Goal: Check status: Check status

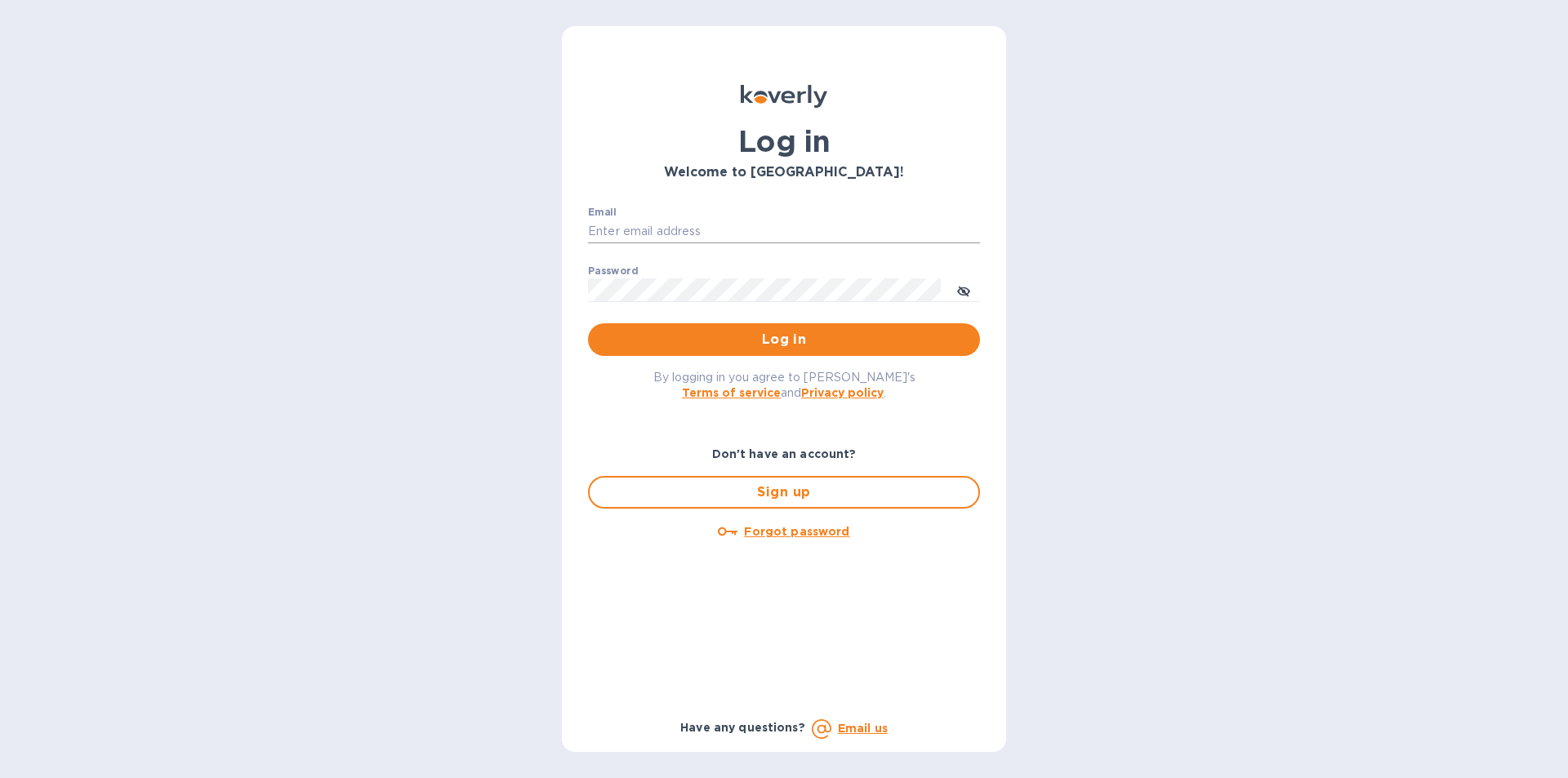
click at [693, 222] on input "Email" at bounding box center [784, 232] width 392 height 24
type input "laura@mygabrielglas.com"
click at [588, 323] on button "Log in" at bounding box center [784, 340] width 392 height 33
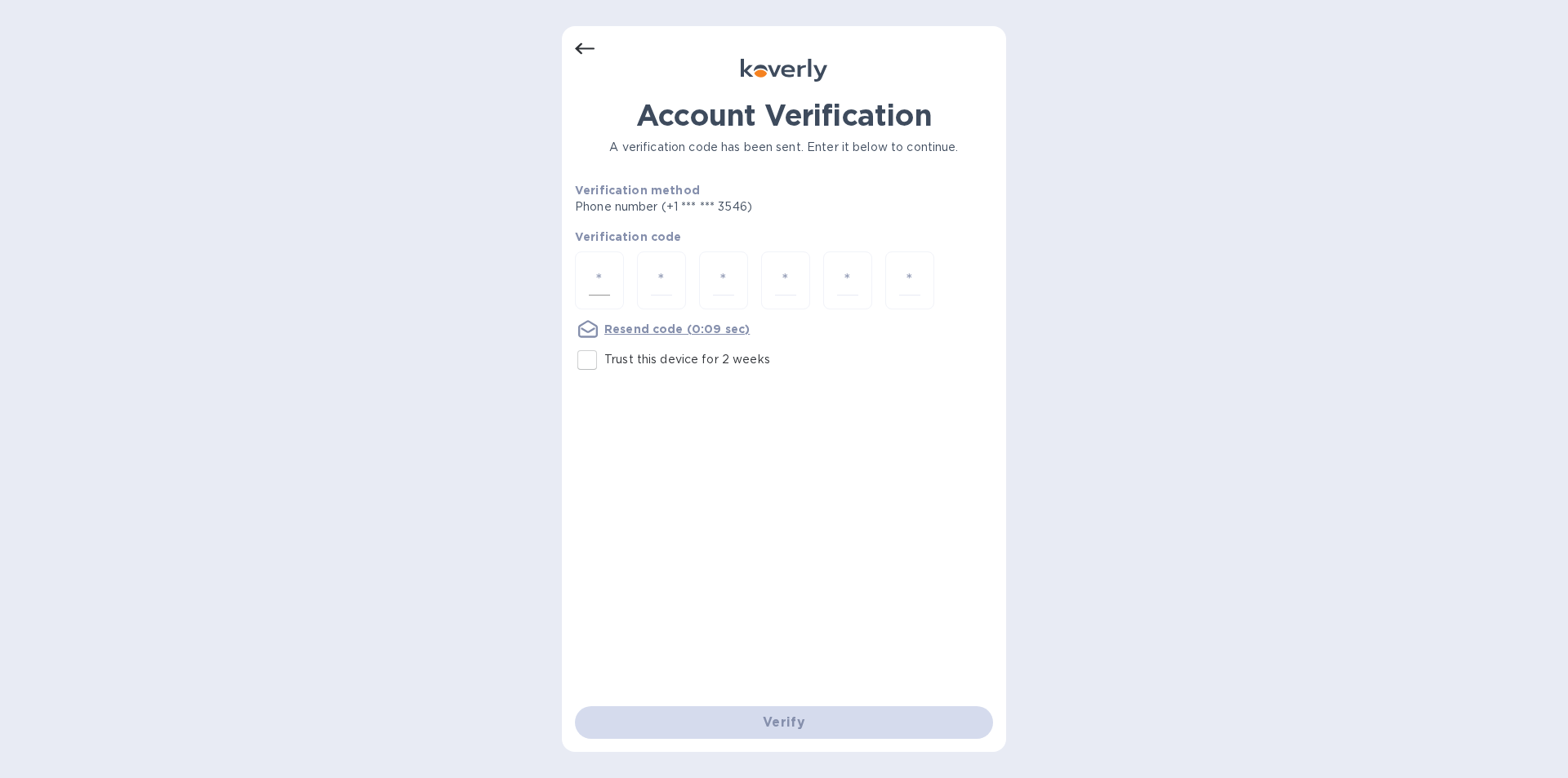
click at [595, 276] on input "number" at bounding box center [599, 279] width 21 height 30
type input "1"
type input "4"
type input "0"
type input "2"
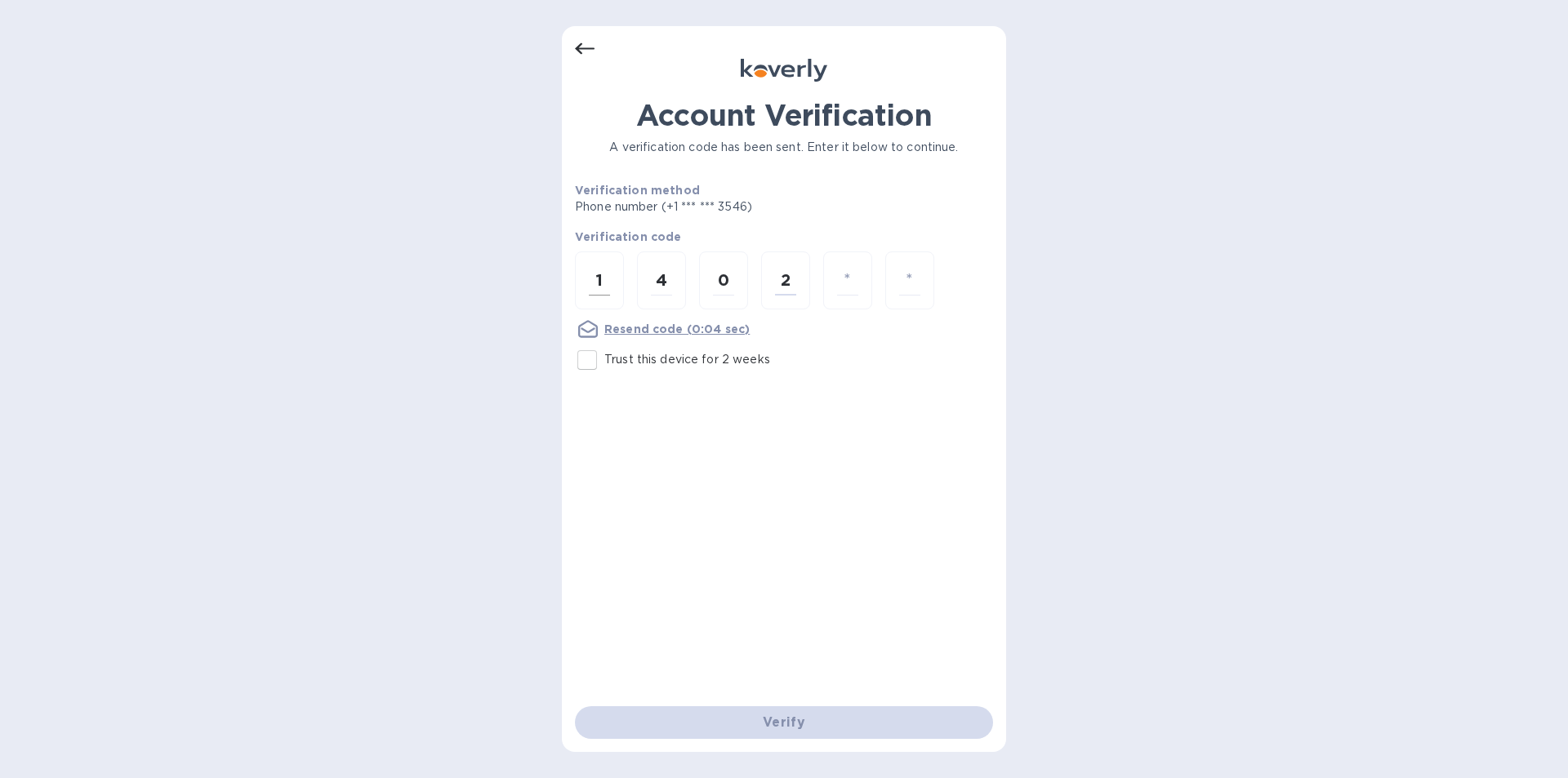
type input "1"
type input "6"
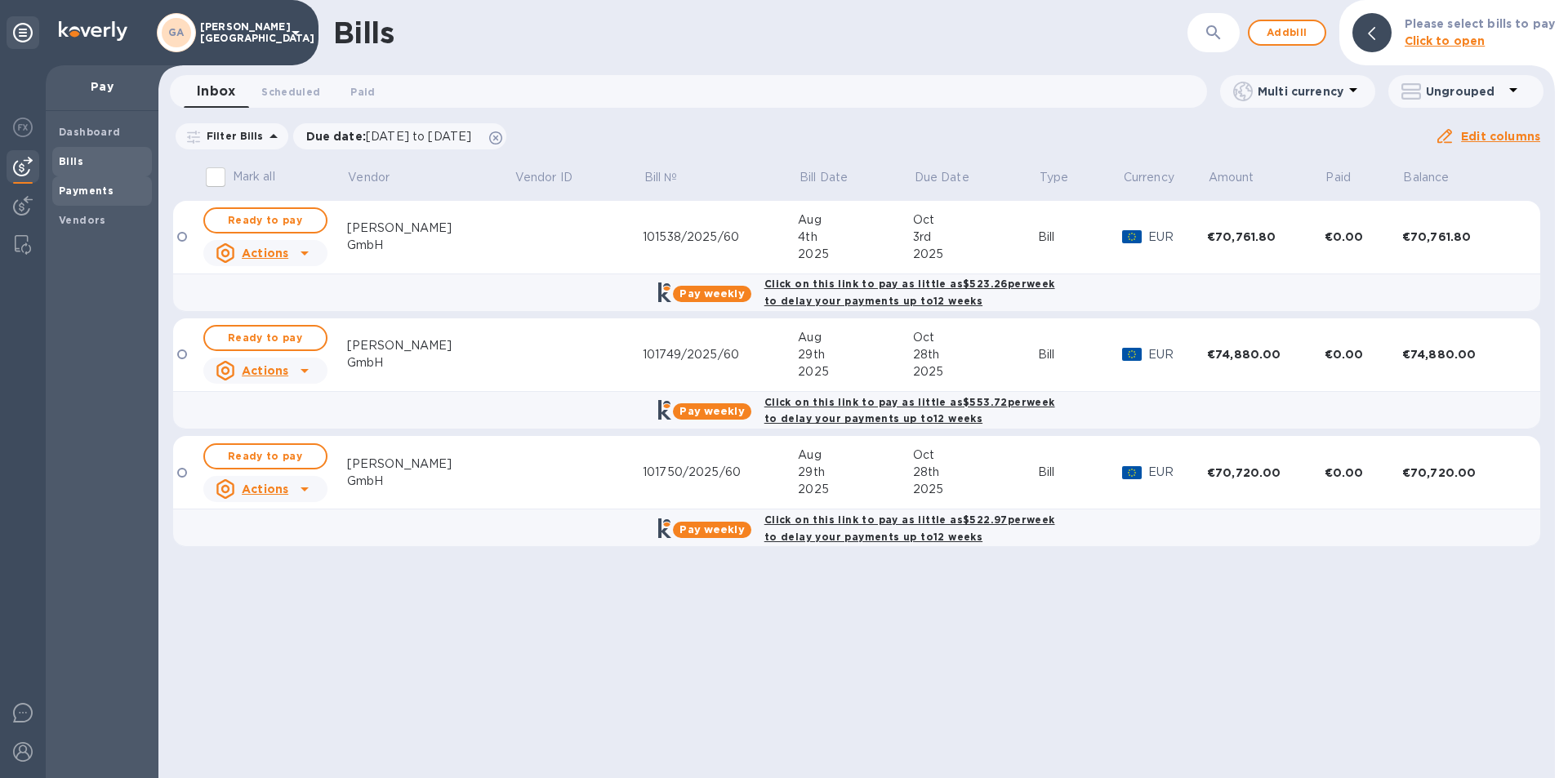
click at [107, 180] on div "Payments" at bounding box center [102, 191] width 99 height 29
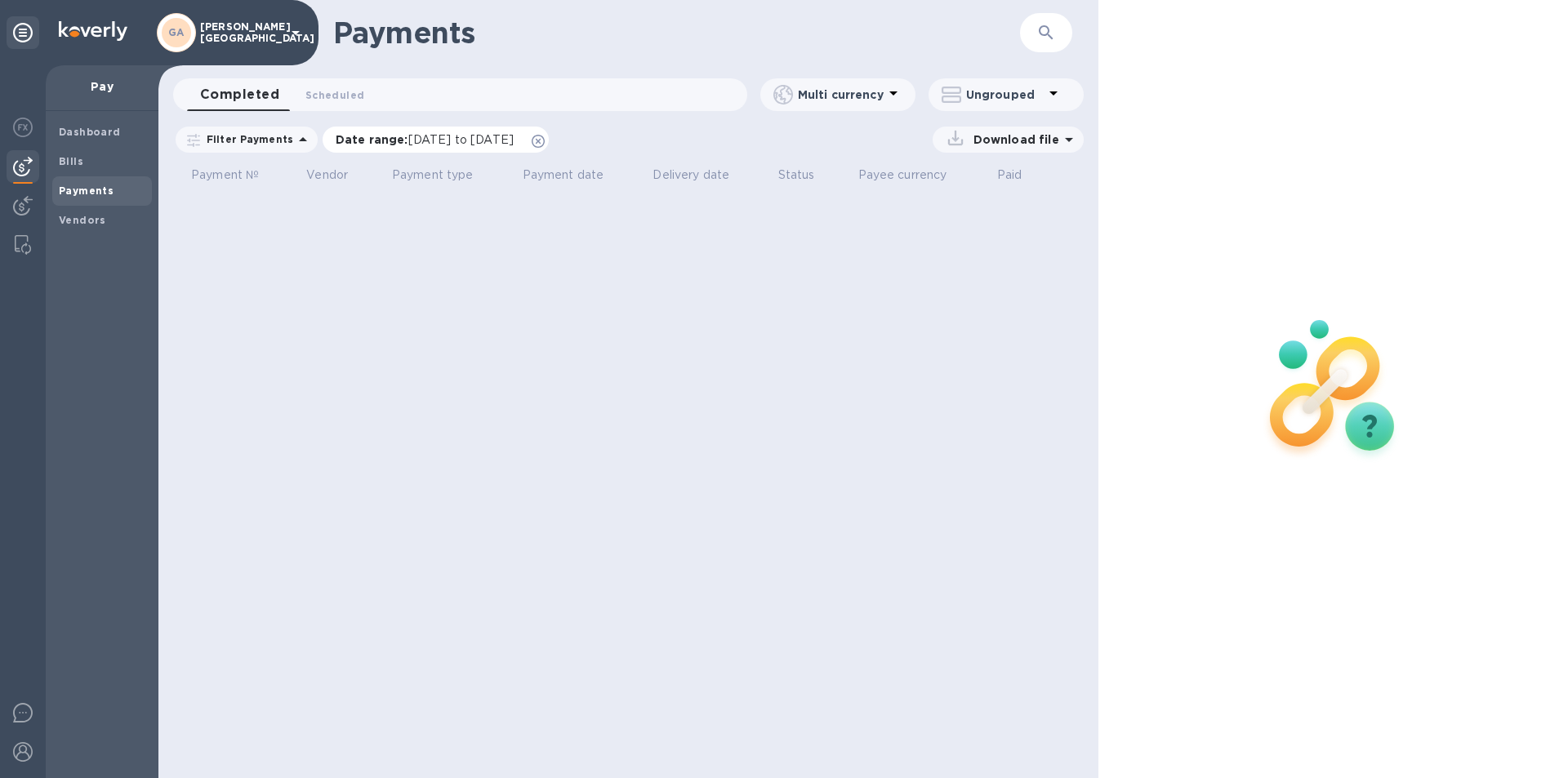
click at [544, 140] on icon at bounding box center [538, 140] width 13 height 13
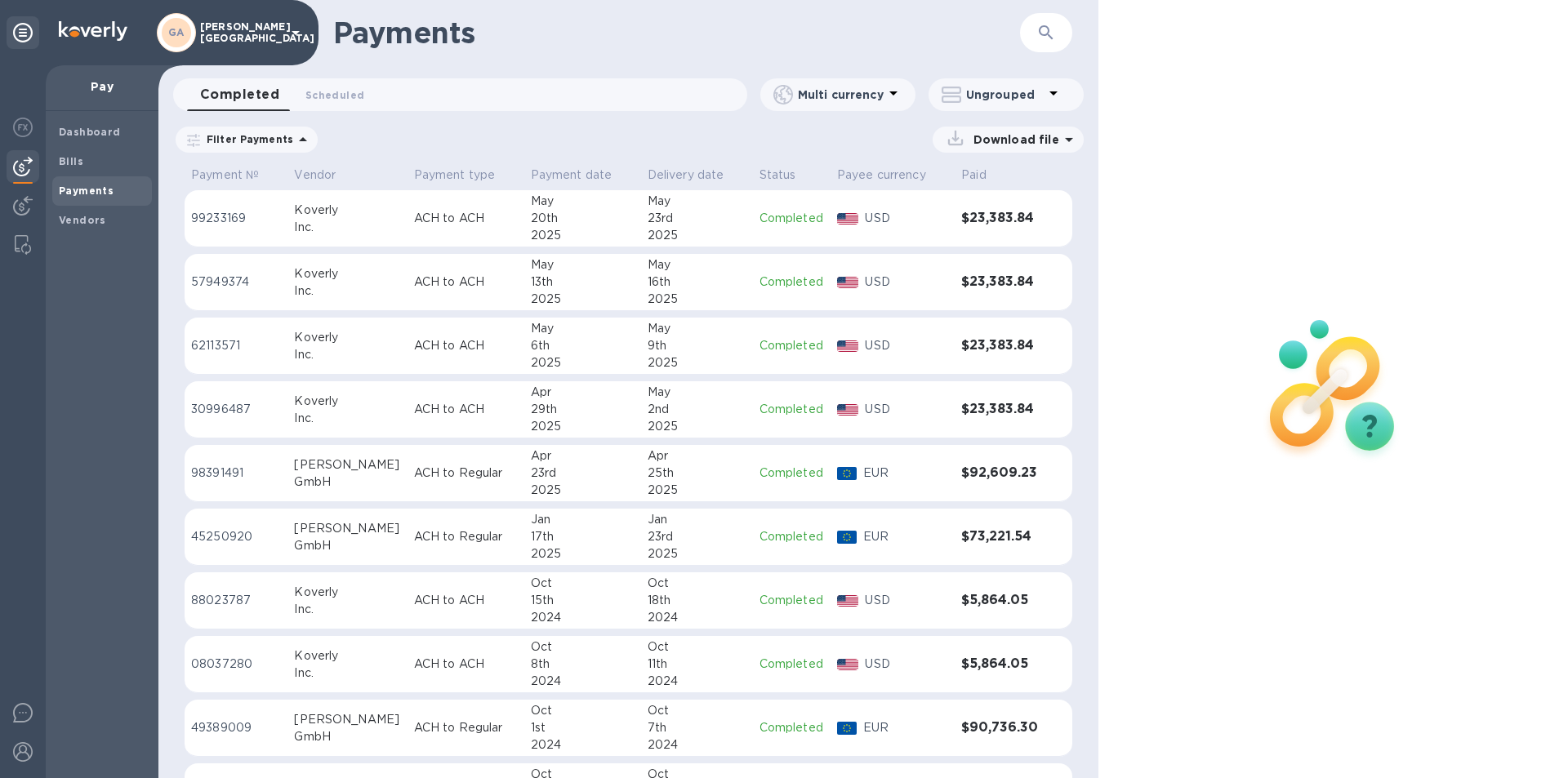
click at [448, 398] on td "ACH to ACH" at bounding box center [466, 410] width 117 height 57
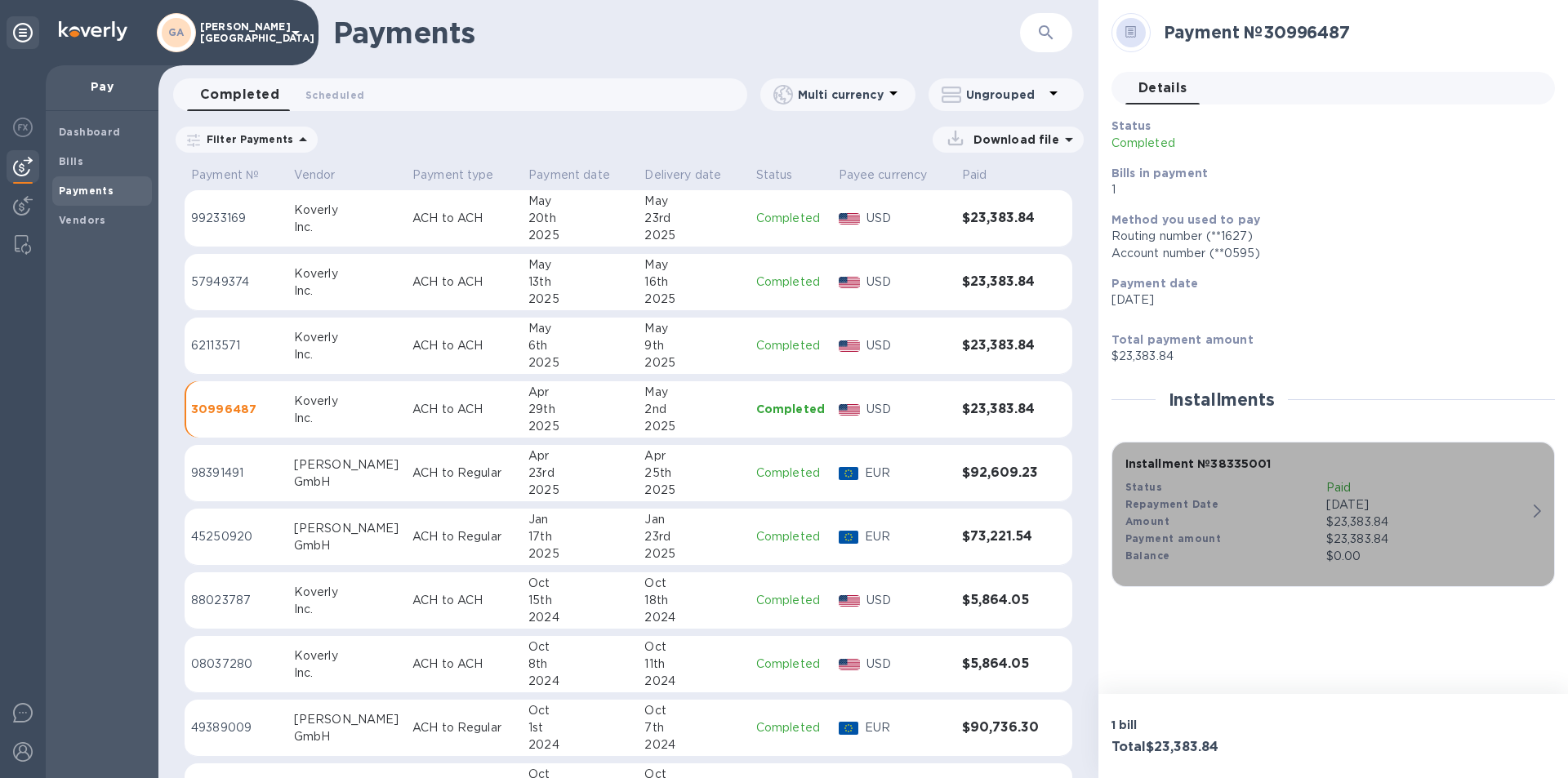
click at [1406, 524] on div "$23,383.84" at bounding box center [1426, 522] width 201 height 18
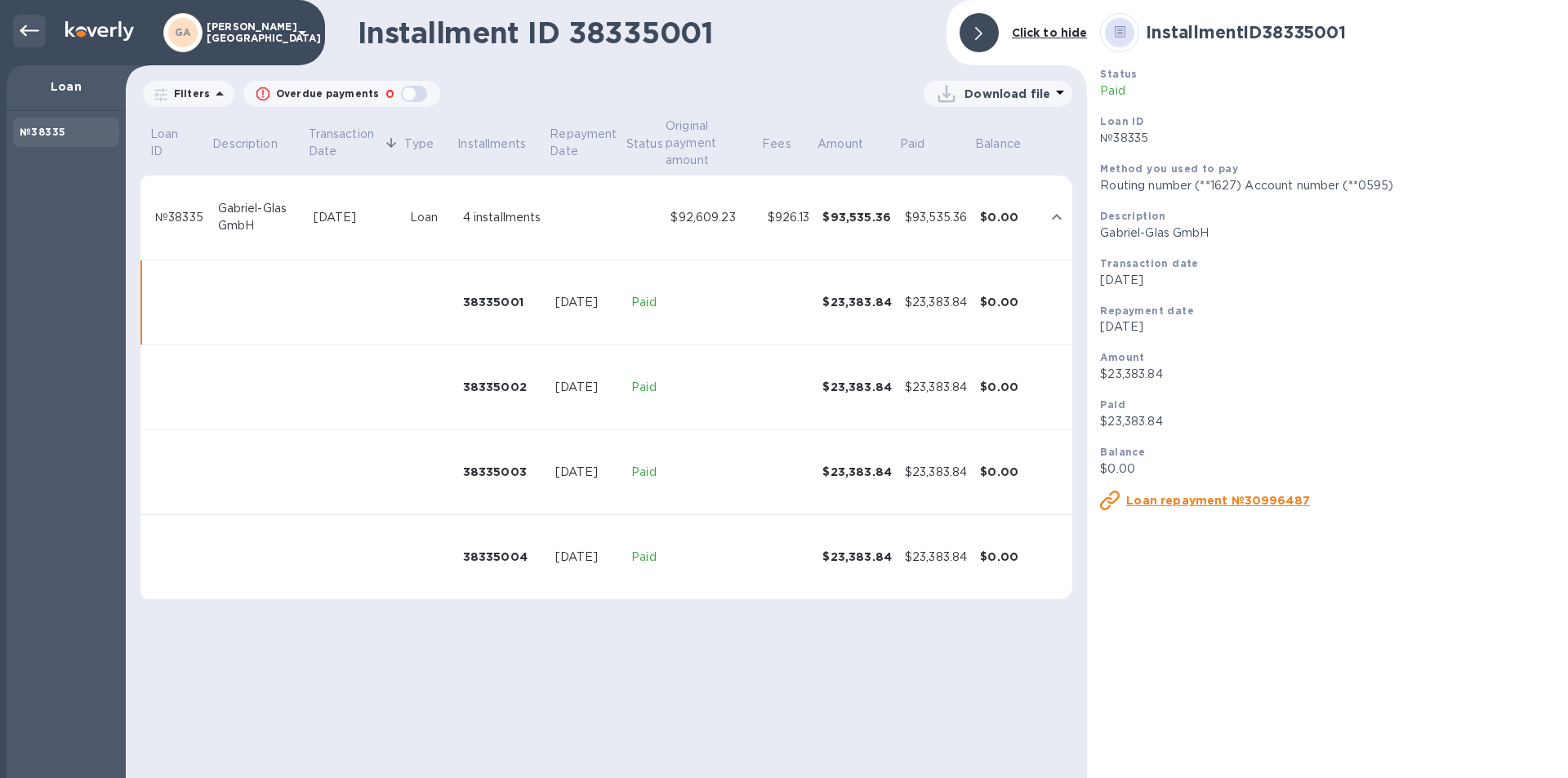
click at [30, 24] on icon at bounding box center [29, 31] width 19 height 19
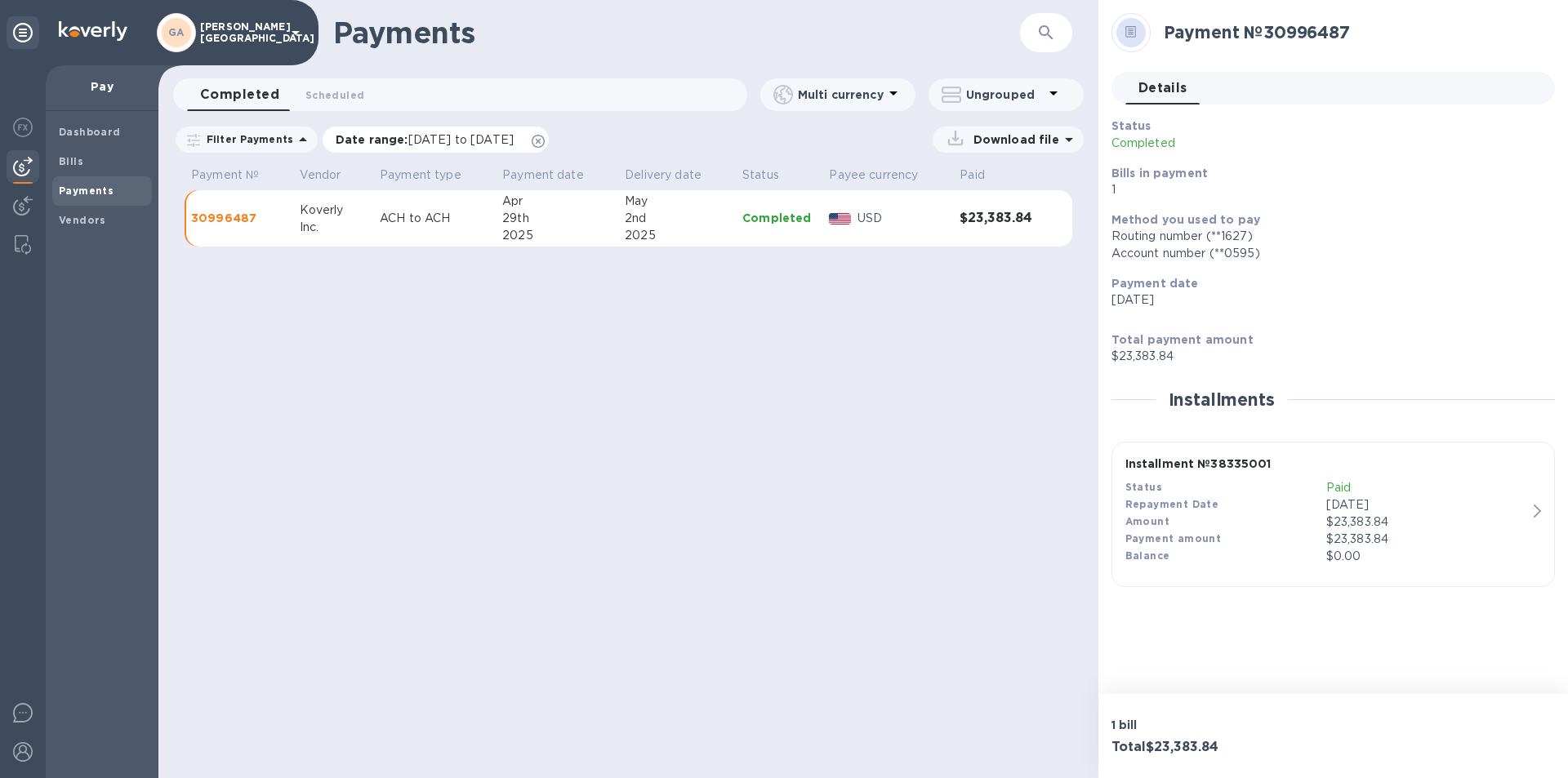
click at [544, 144] on icon at bounding box center [538, 140] width 13 height 13
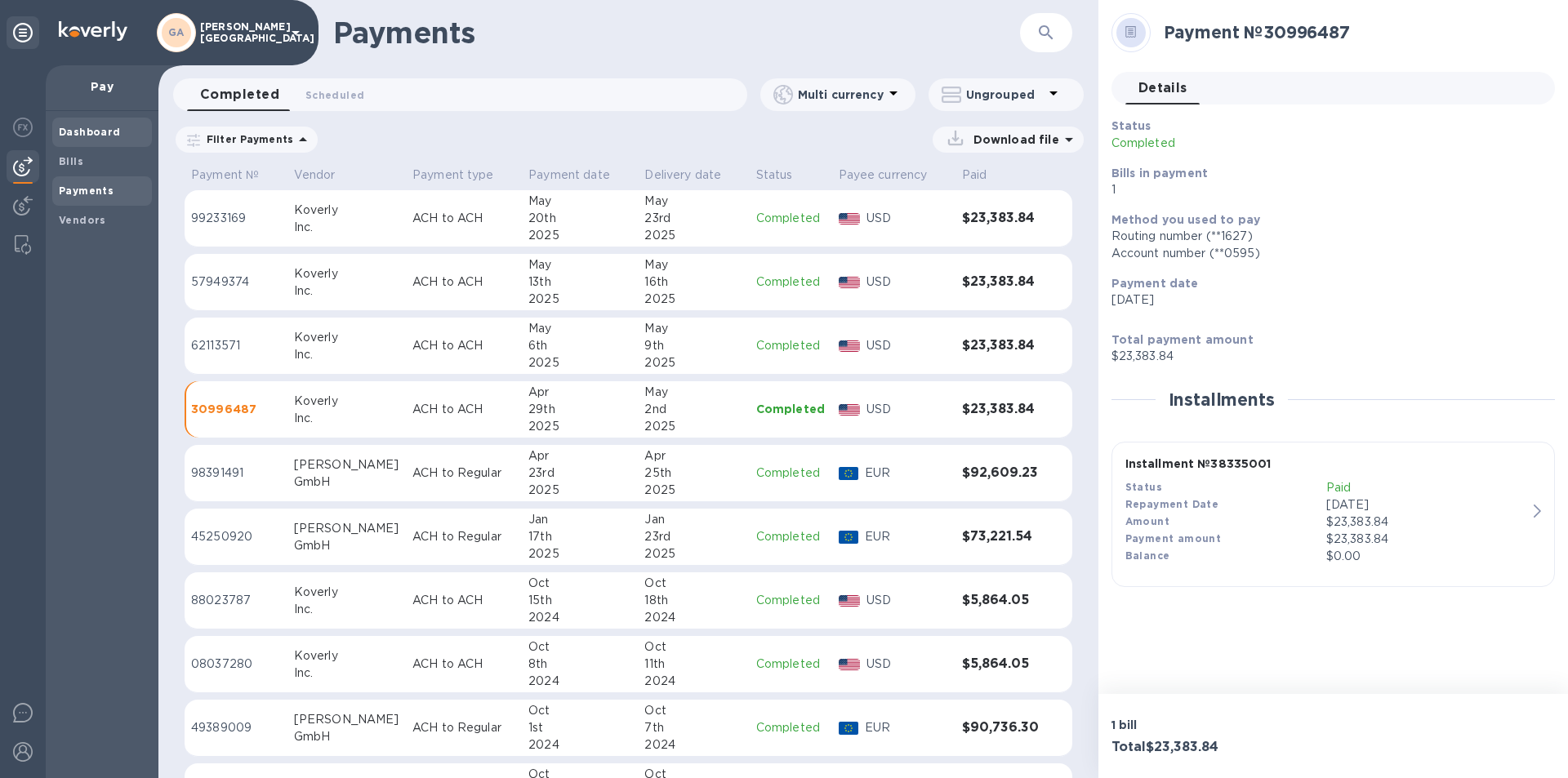
click at [79, 124] on span "Dashboard" at bounding box center [90, 131] width 62 height 17
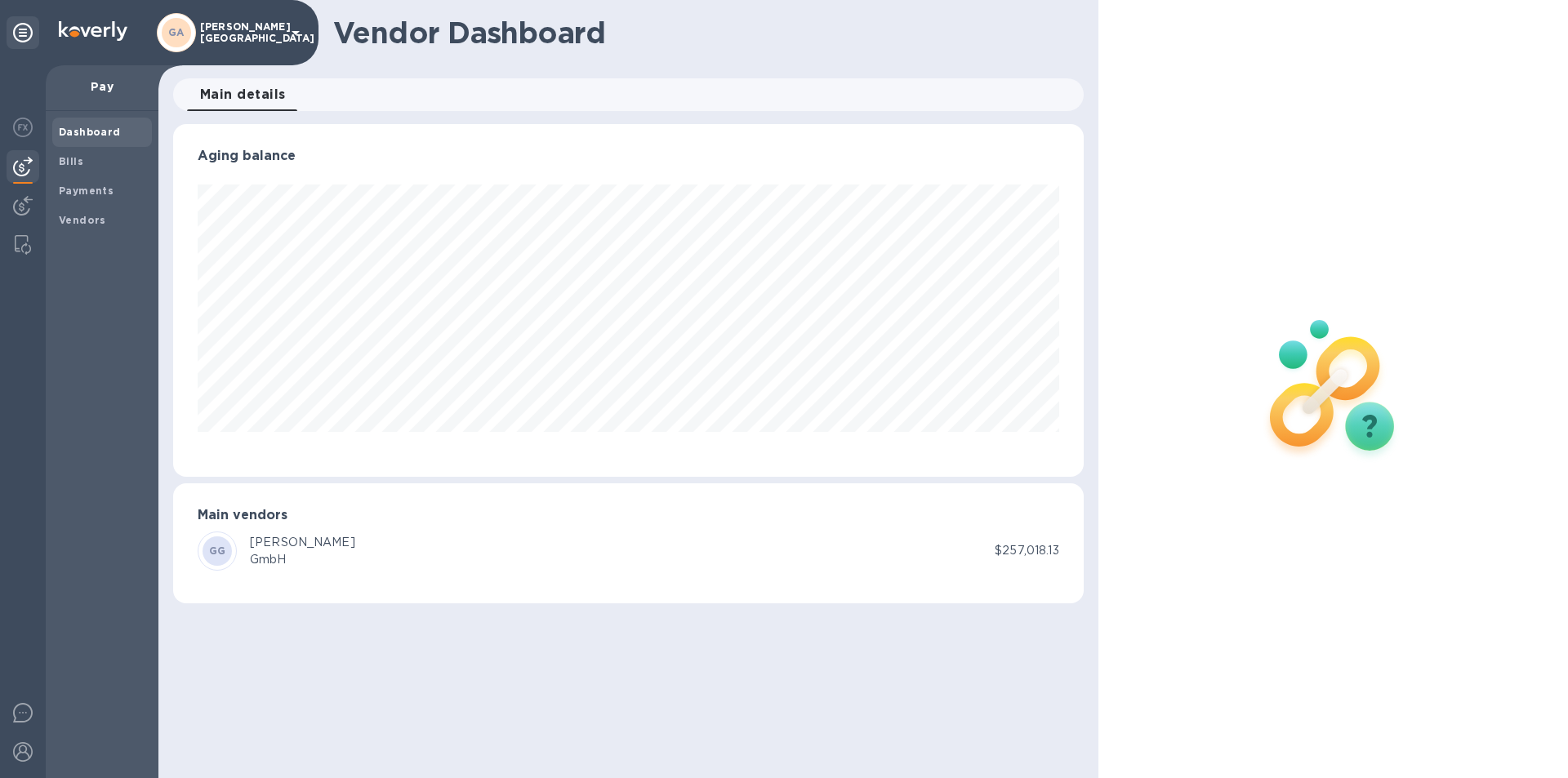
scroll to position [352, 910]
click at [31, 130] on img at bounding box center [22, 128] width 19 height 19
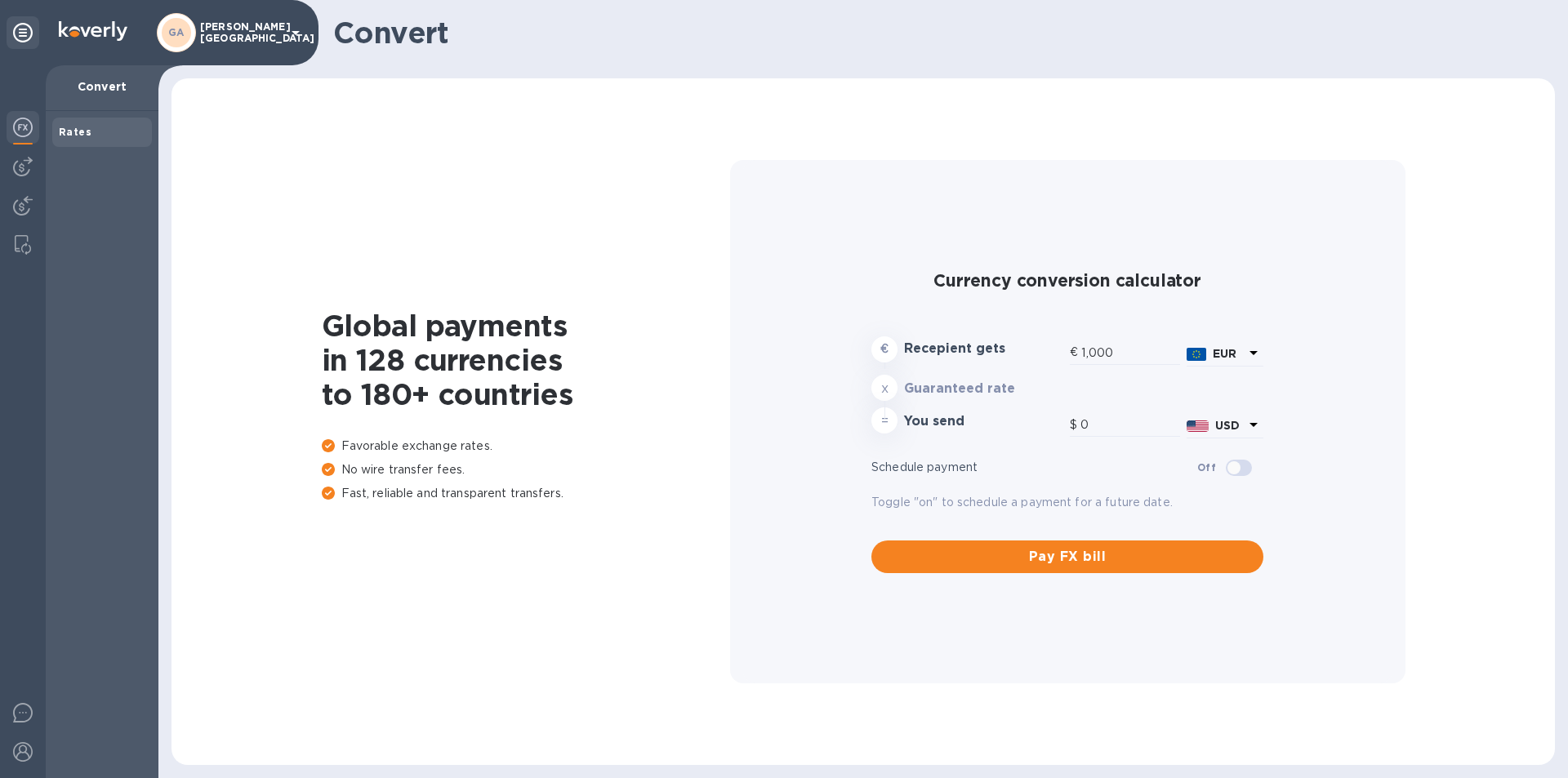
type input "1,187.91"
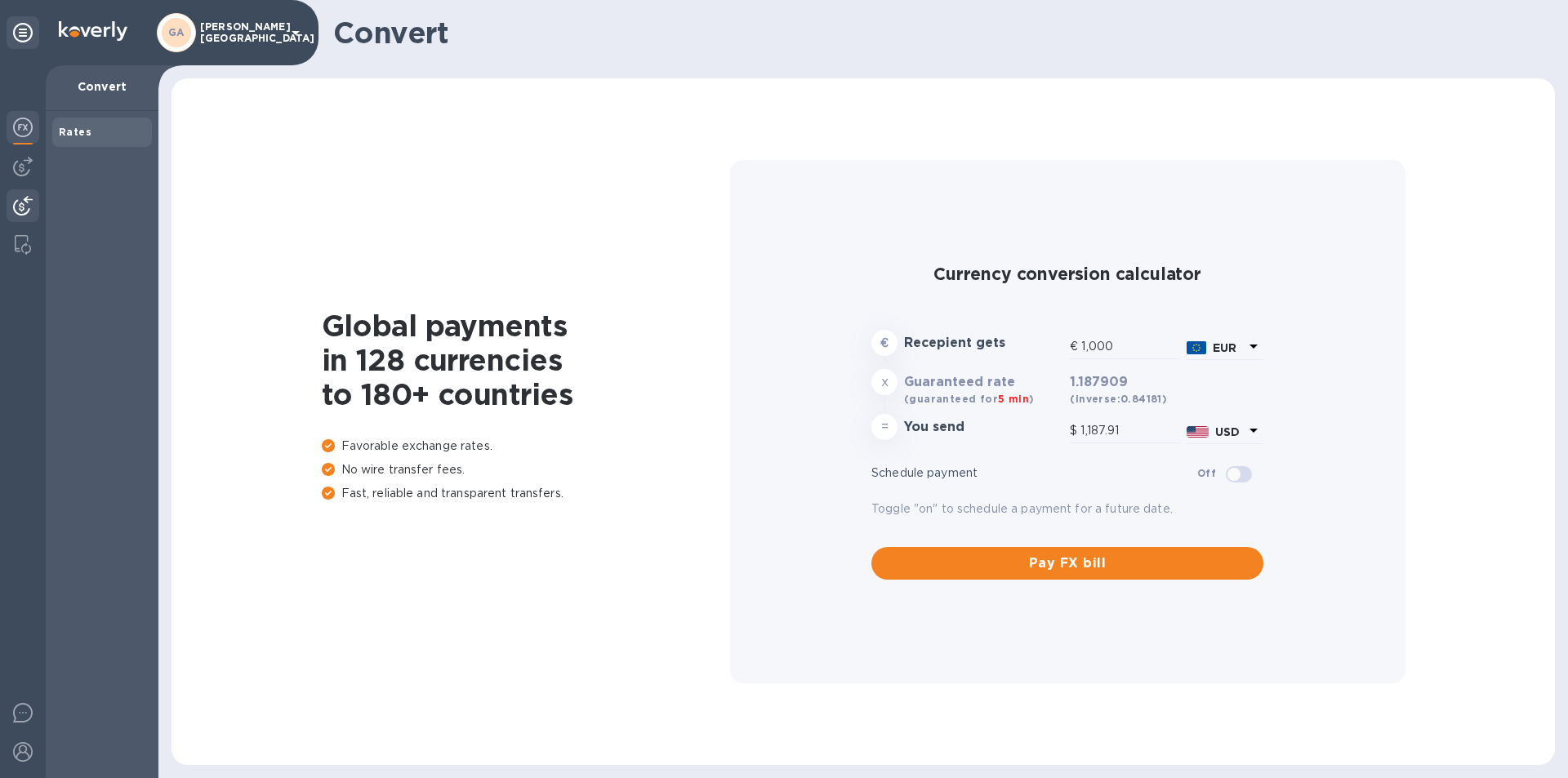
click at [20, 204] on img at bounding box center [22, 205] width 19 height 19
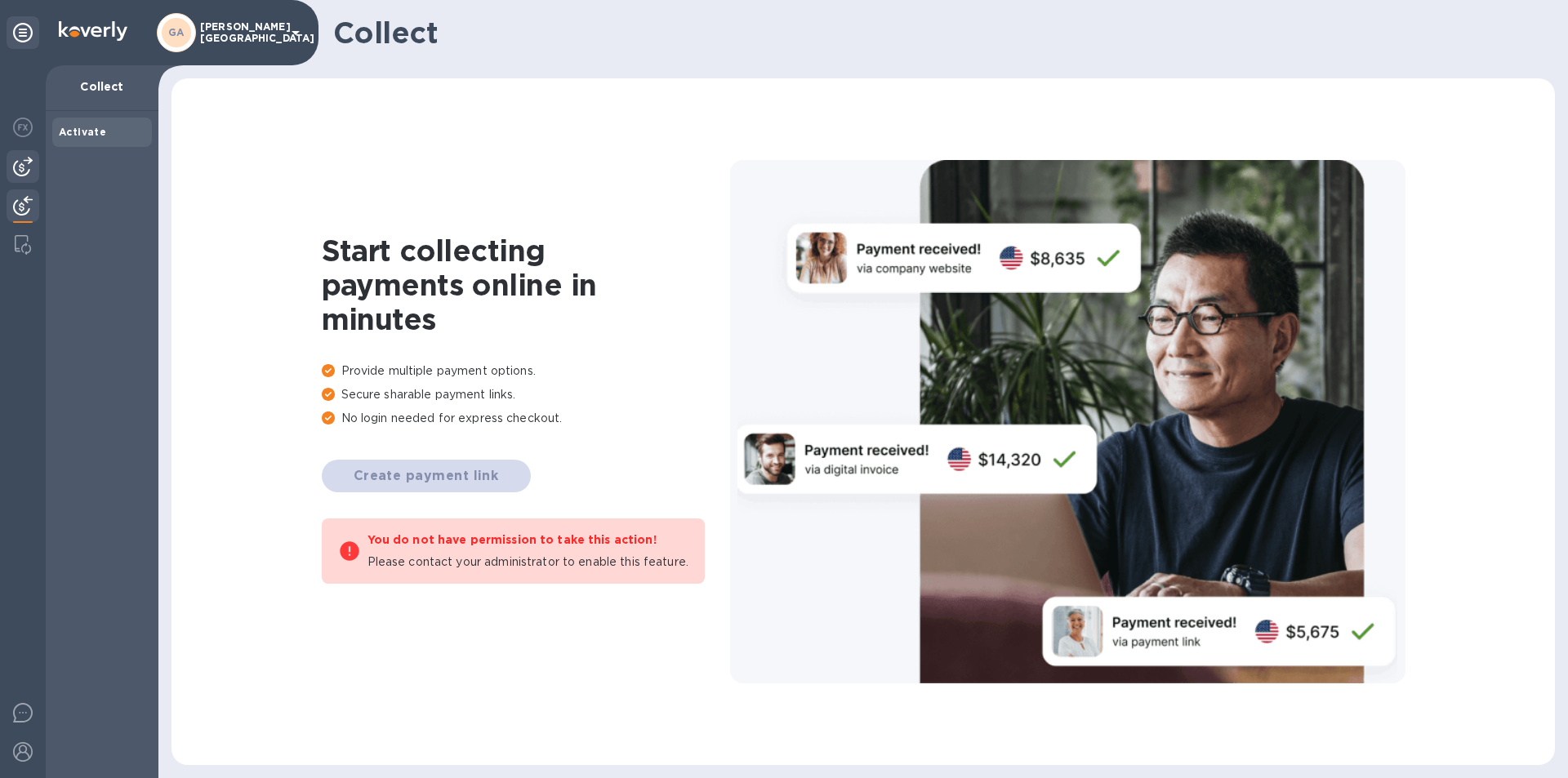
click at [18, 169] on img at bounding box center [22, 167] width 19 height 19
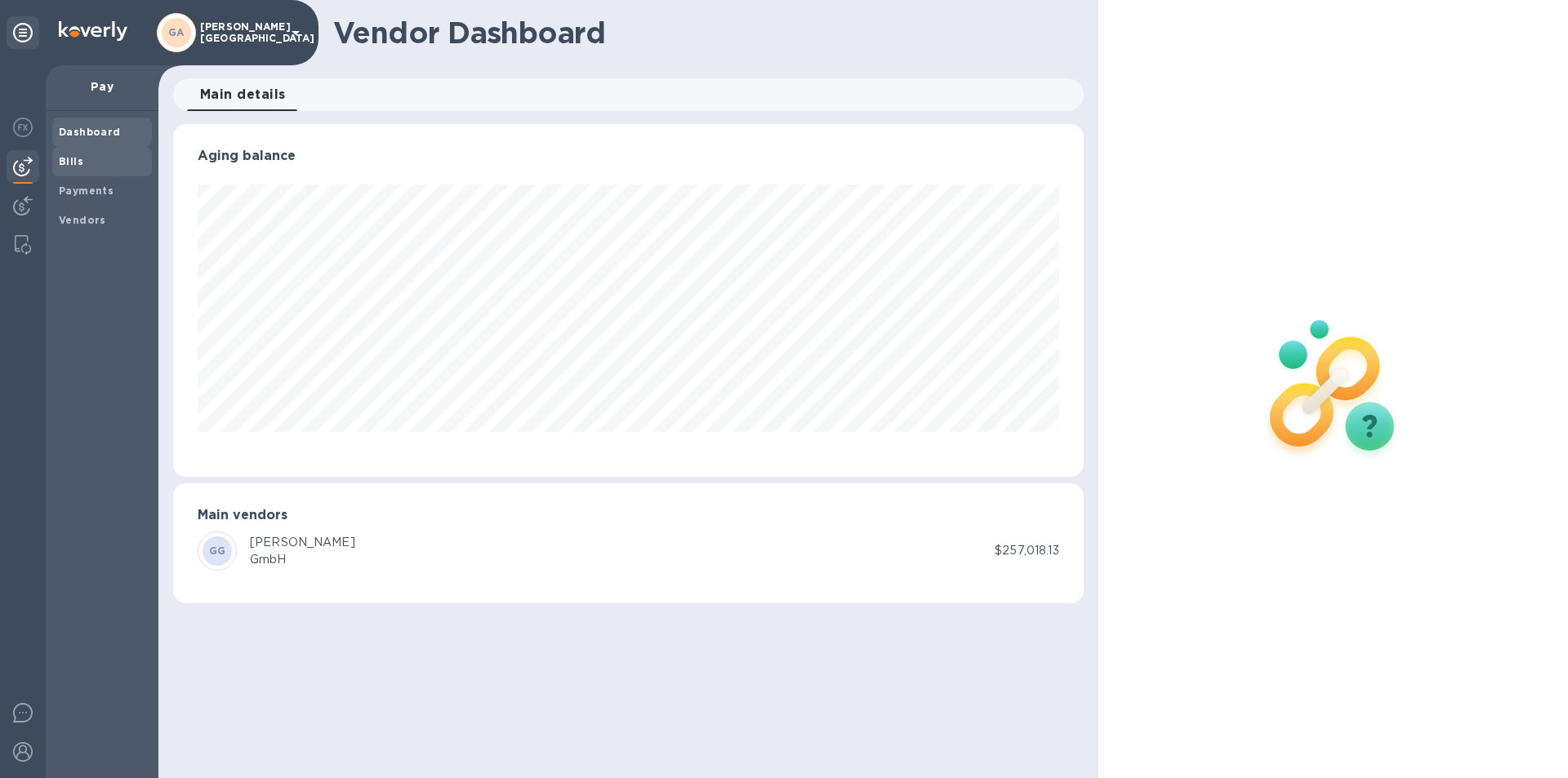
scroll to position [352, 910]
click at [101, 187] on b "Payments" at bounding box center [86, 190] width 55 height 13
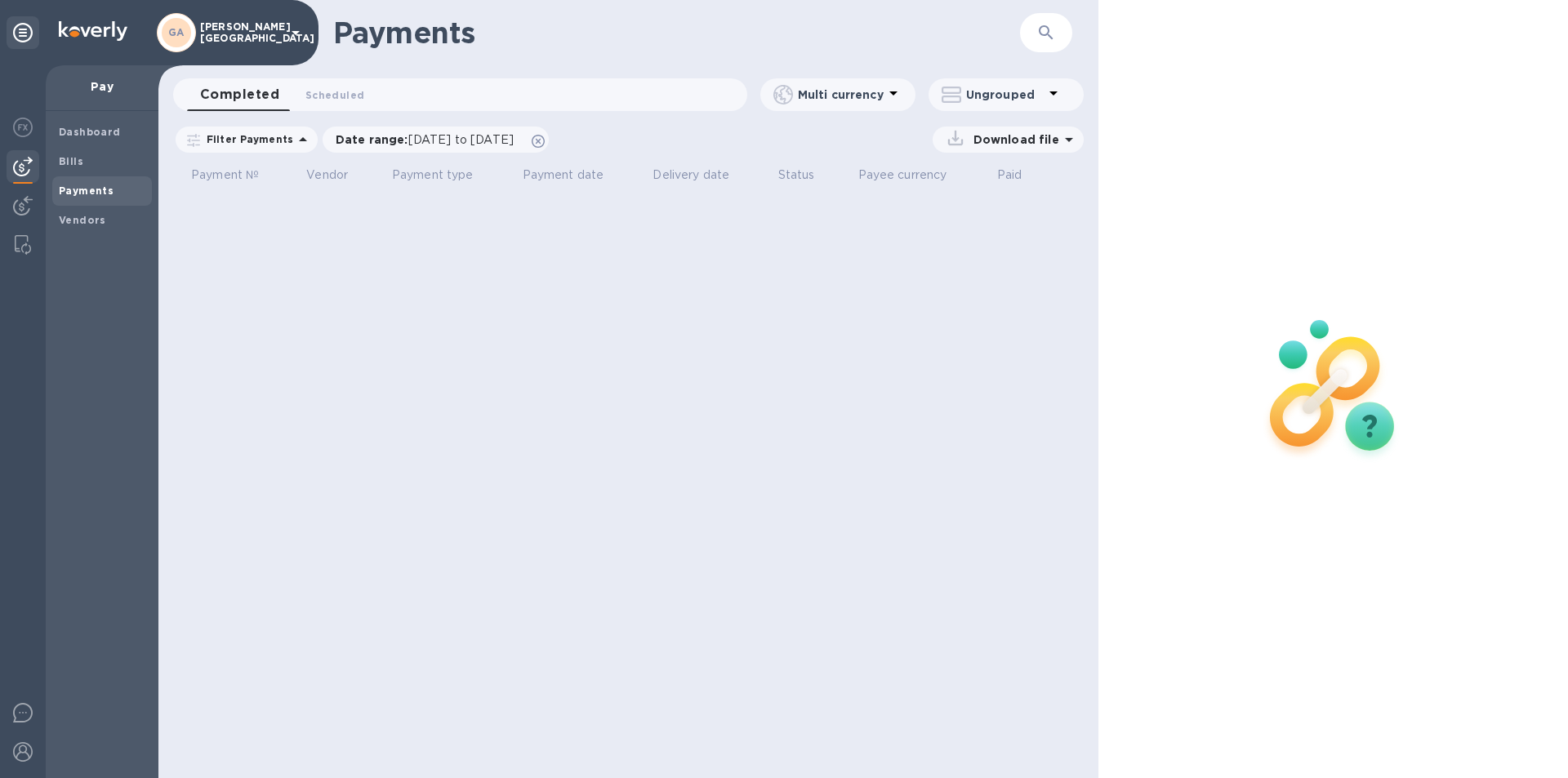
click at [517, 93] on div "Completed 0 Scheduled 0" at bounding box center [467, 94] width 560 height 33
click at [296, 131] on icon at bounding box center [303, 139] width 19 height 19
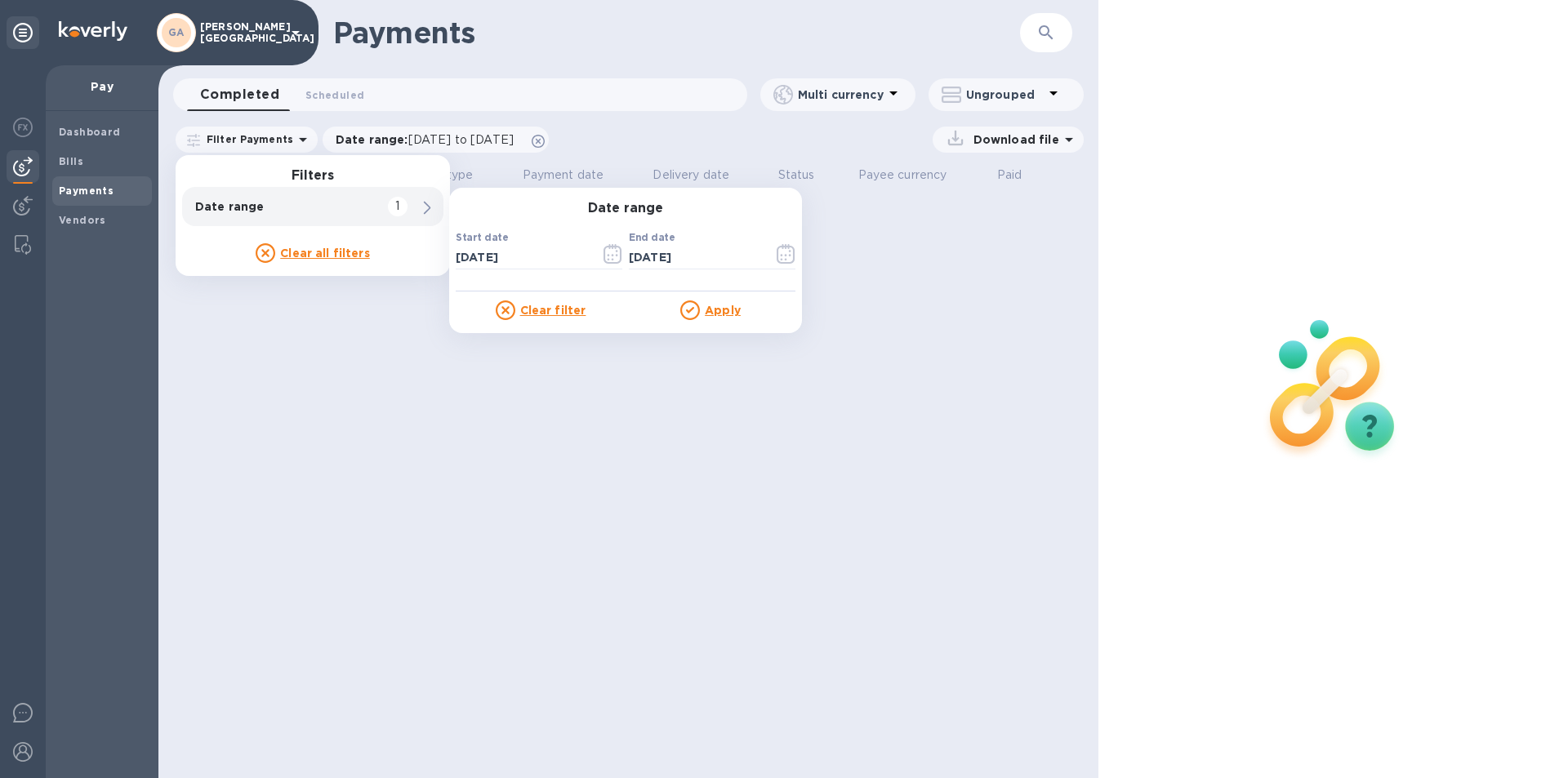
click at [796, 142] on div "Download file" at bounding box center [821, 139] width 526 height 26
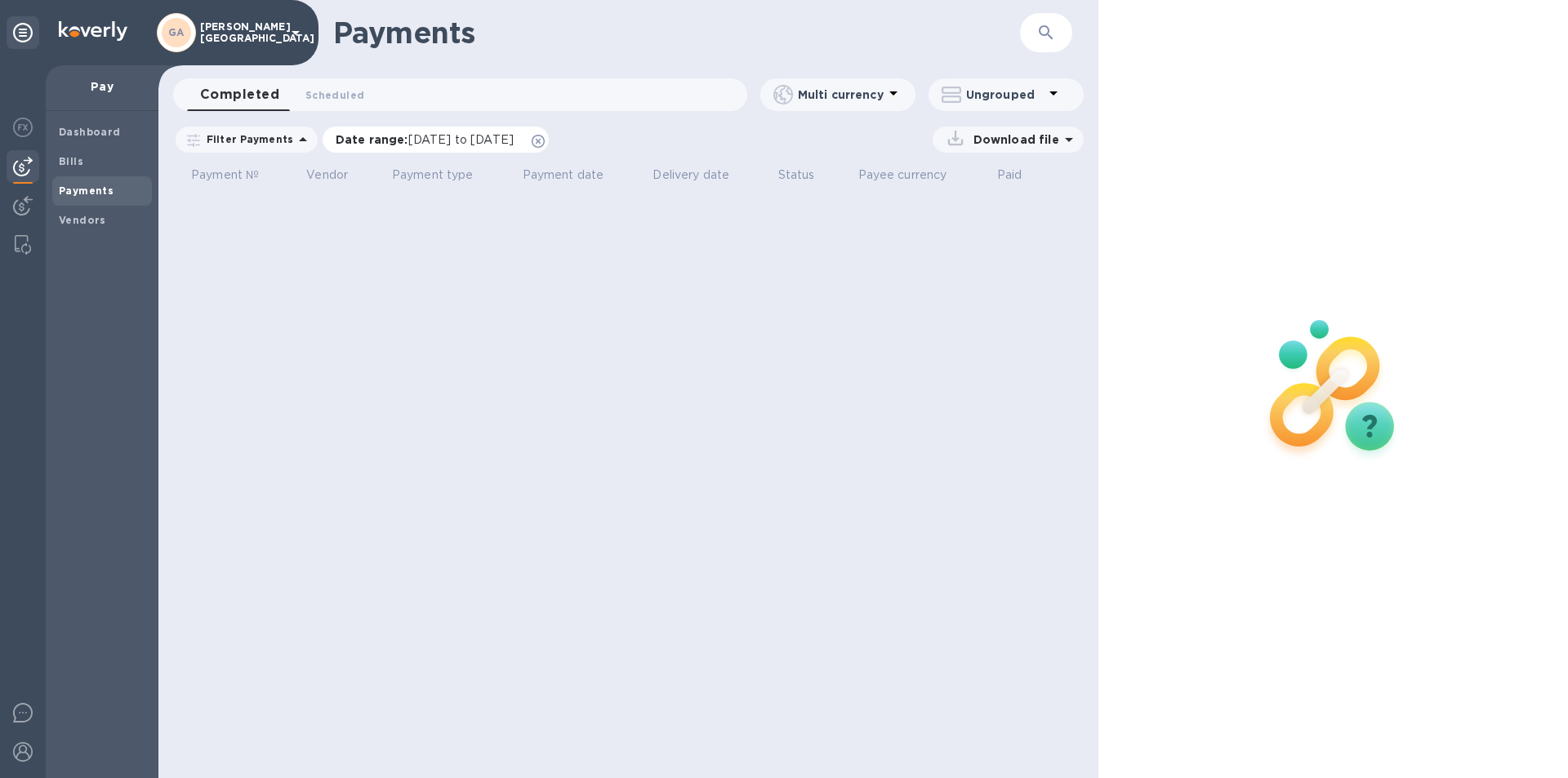
click at [544, 137] on icon at bounding box center [538, 140] width 13 height 13
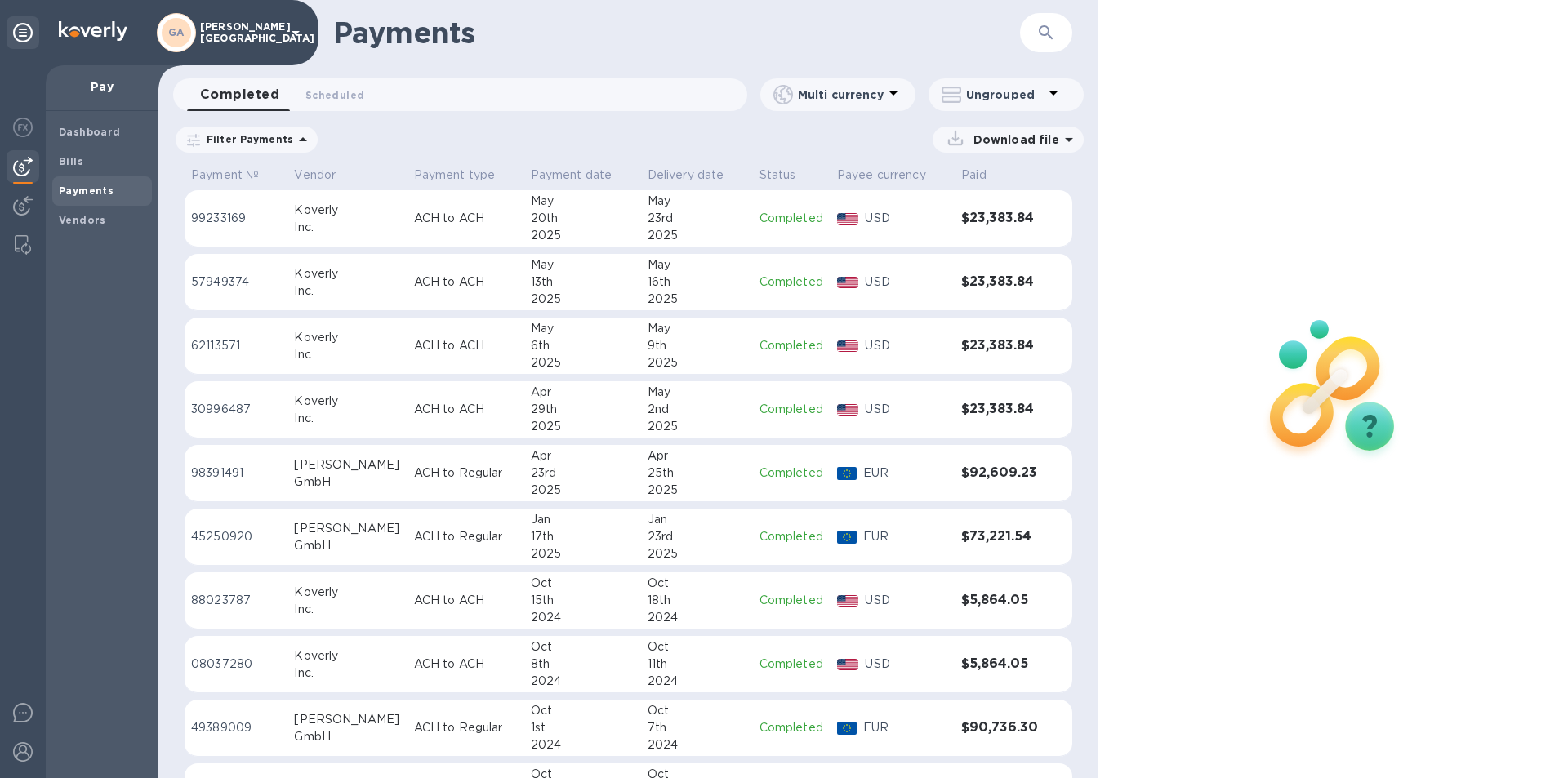
click at [840, 101] on p "Multi currency" at bounding box center [840, 94] width 86 height 17
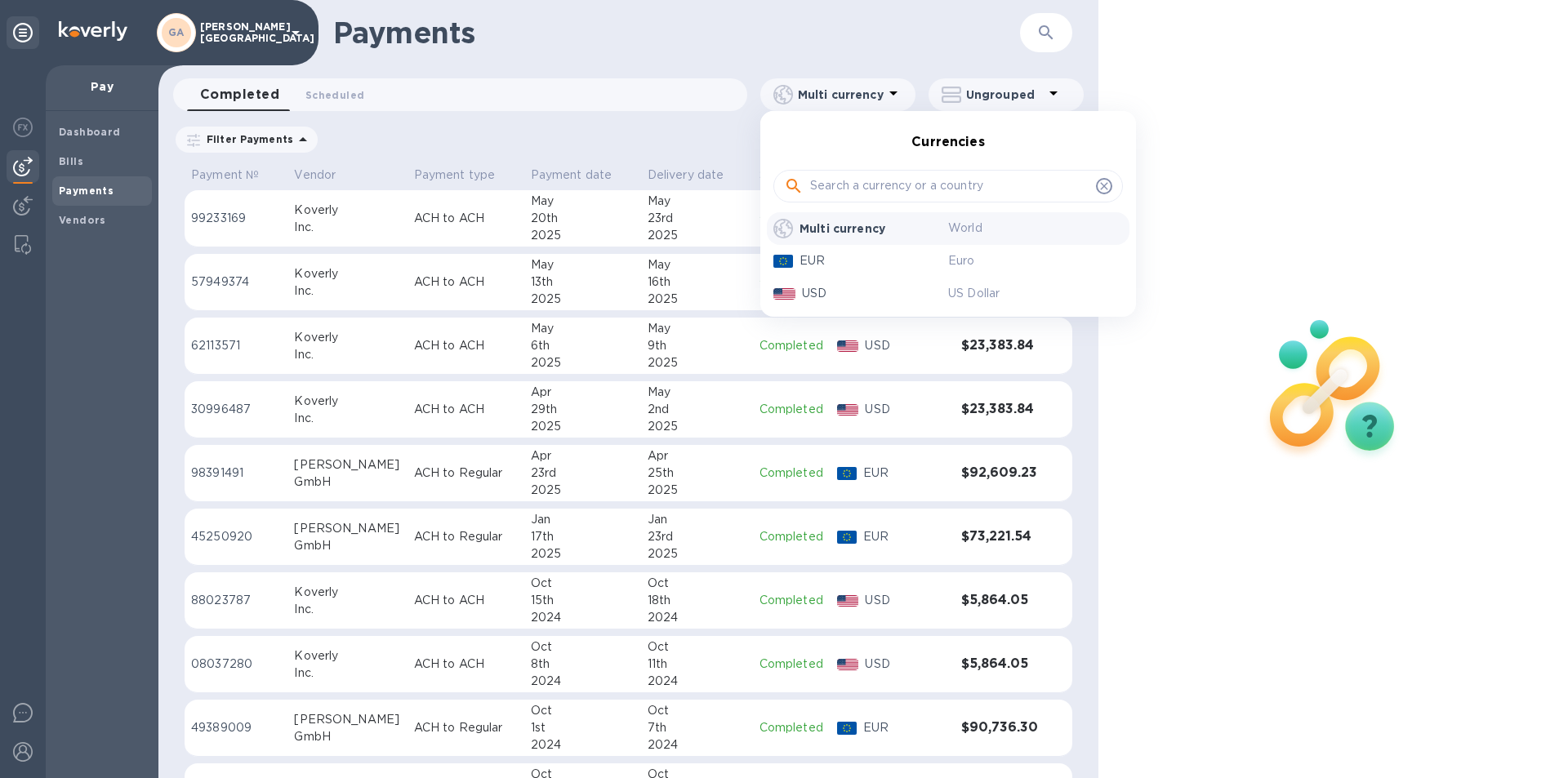
click at [856, 57] on div at bounding box center [784, 389] width 1568 height 778
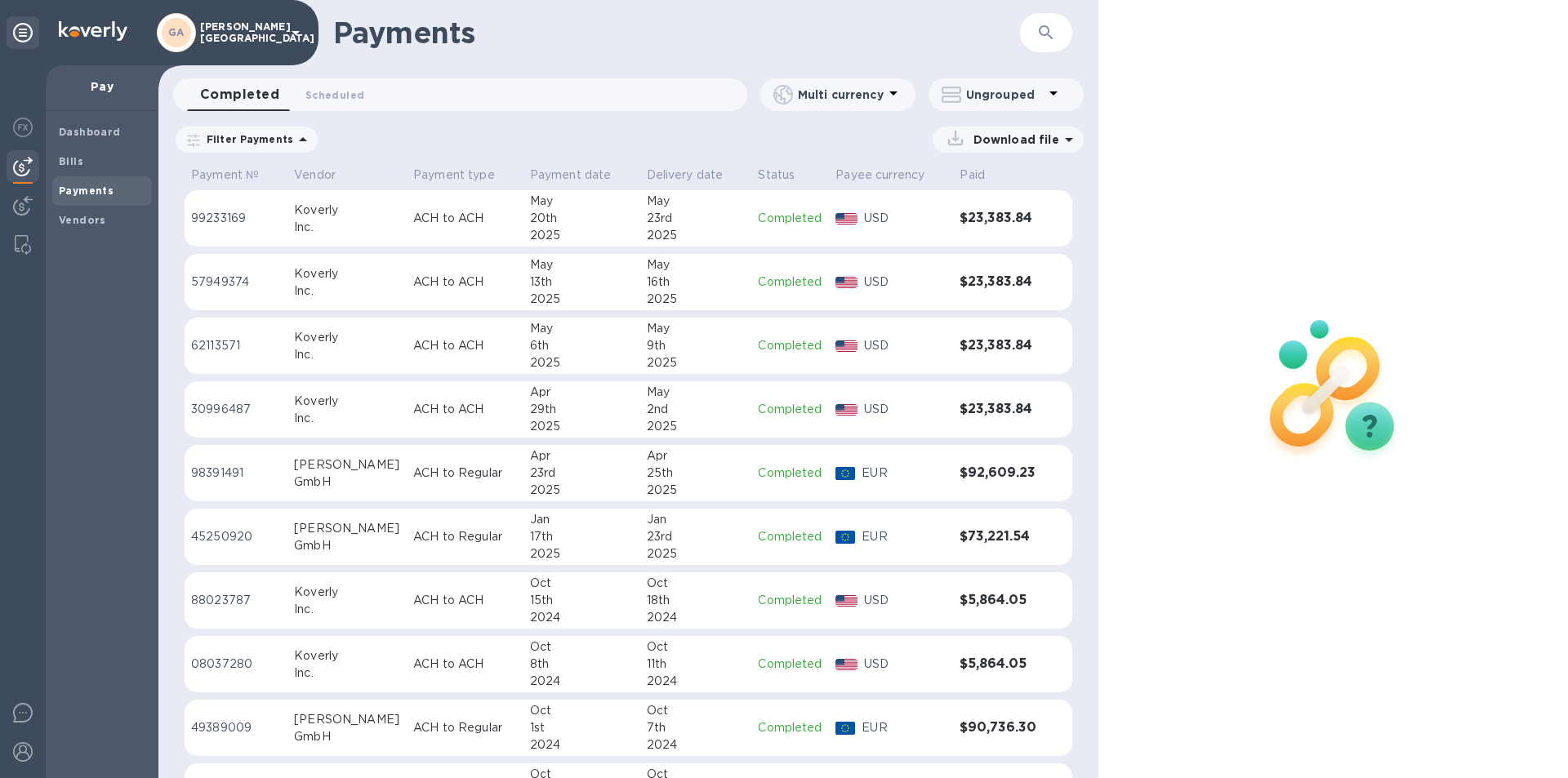
click at [595, 356] on div "2025" at bounding box center [581, 363] width 103 height 18
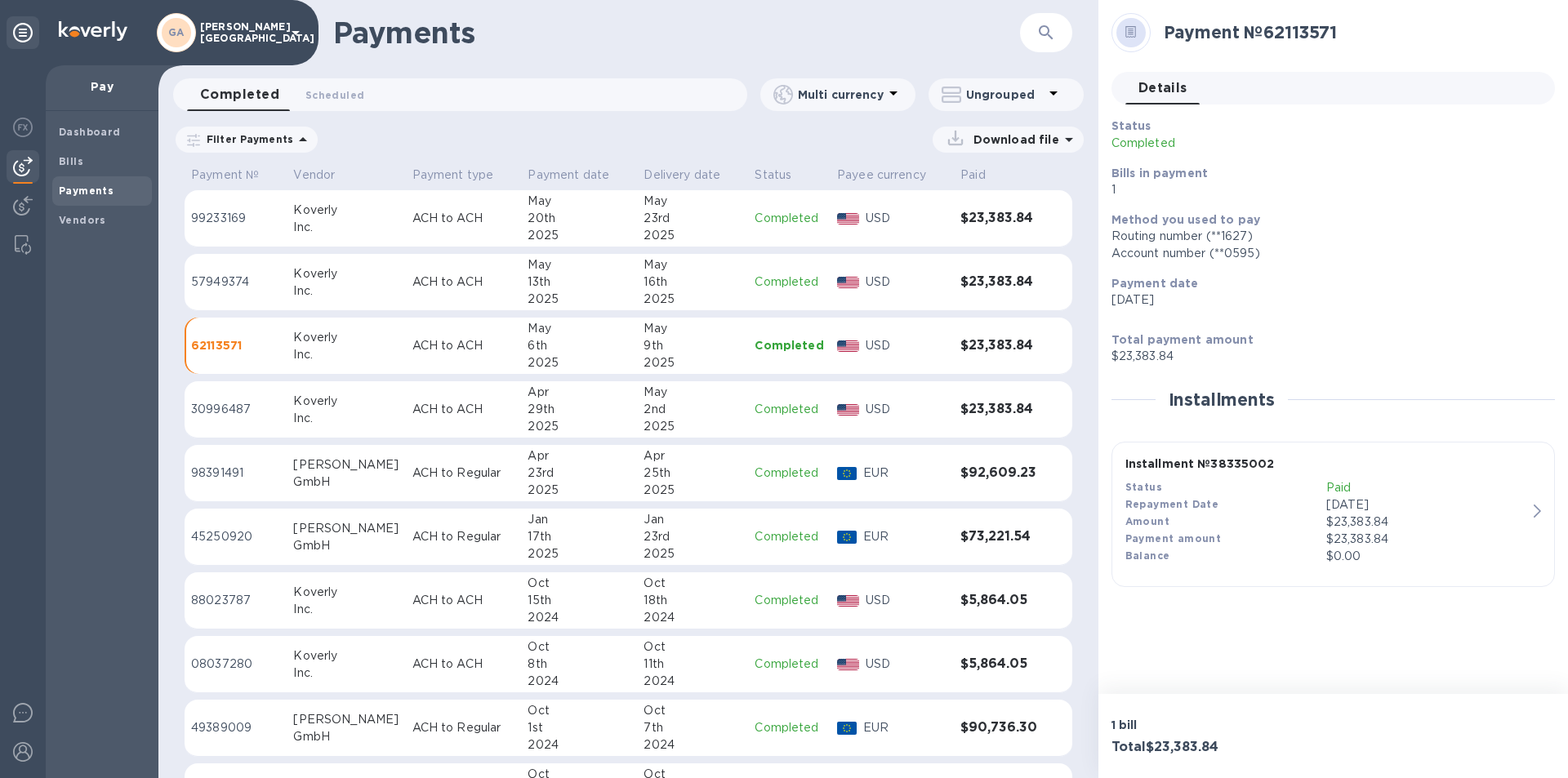
click at [1056, 94] on icon at bounding box center [1053, 93] width 19 height 19
click at [1053, 93] on div at bounding box center [784, 389] width 1568 height 778
click at [885, 94] on icon at bounding box center [893, 93] width 19 height 19
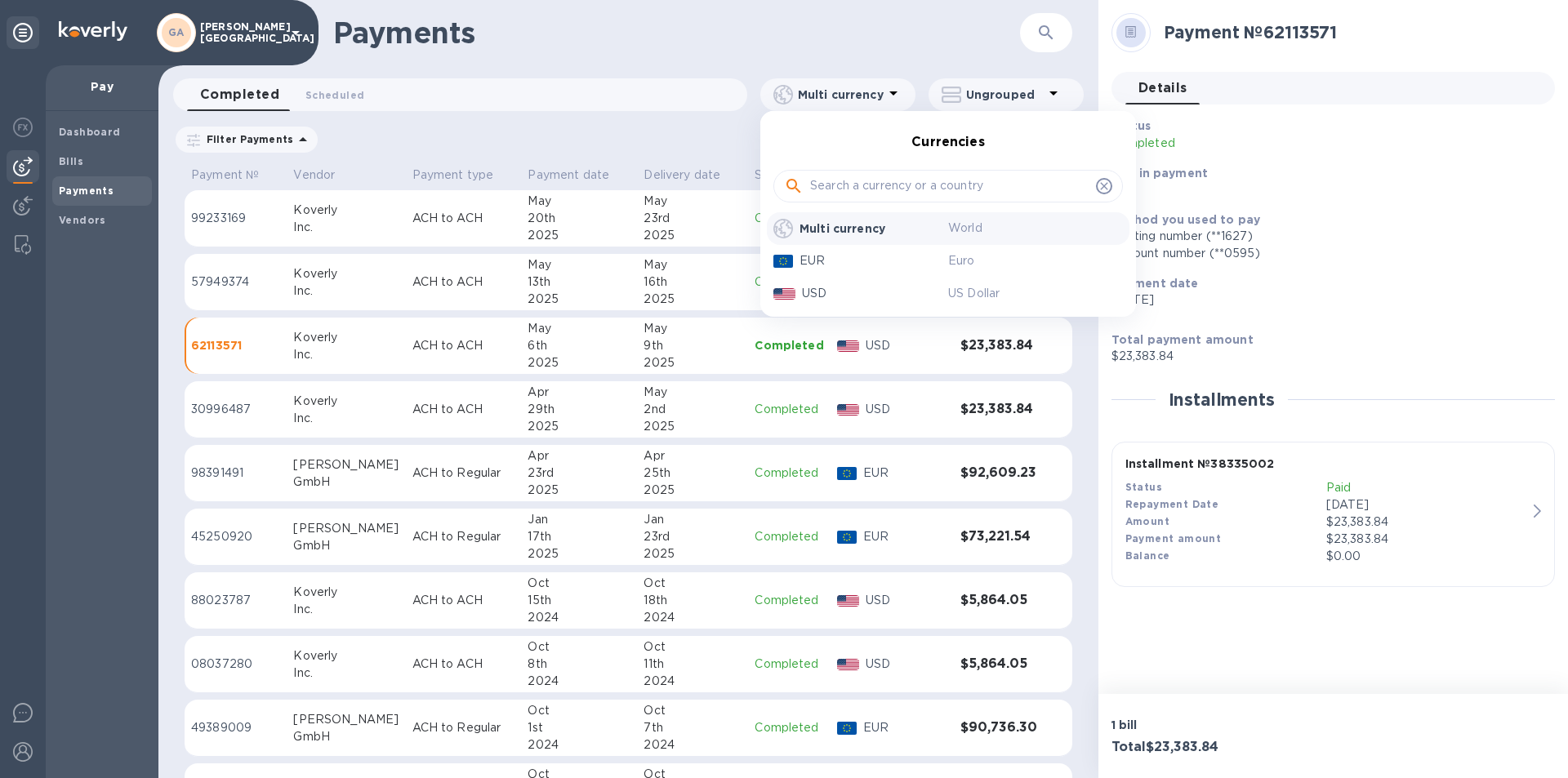
click at [861, 483] on div at bounding box center [784, 389] width 1568 height 778
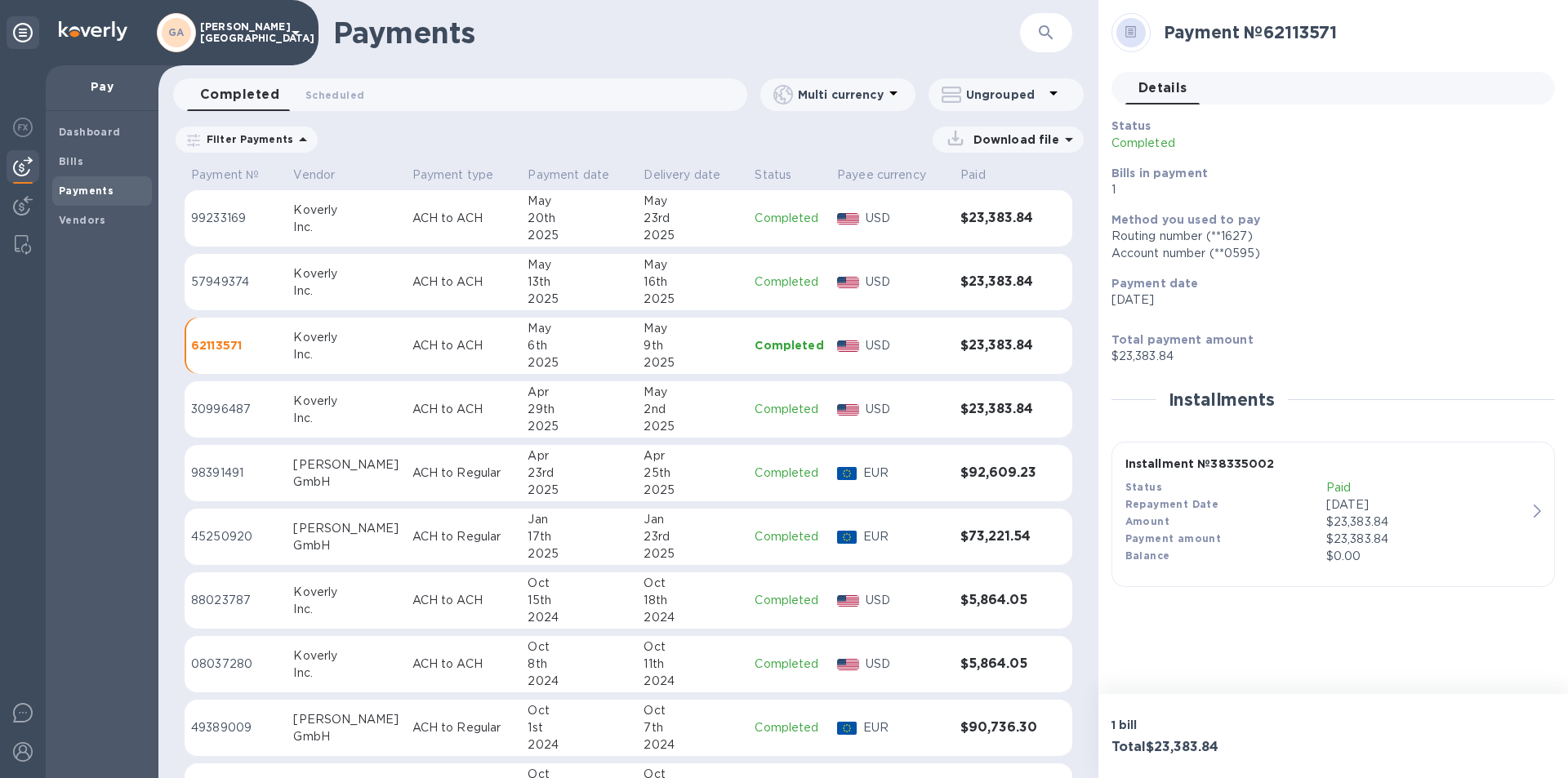
click at [412, 480] on p "ACH to Regular" at bounding box center [464, 473] width 103 height 18
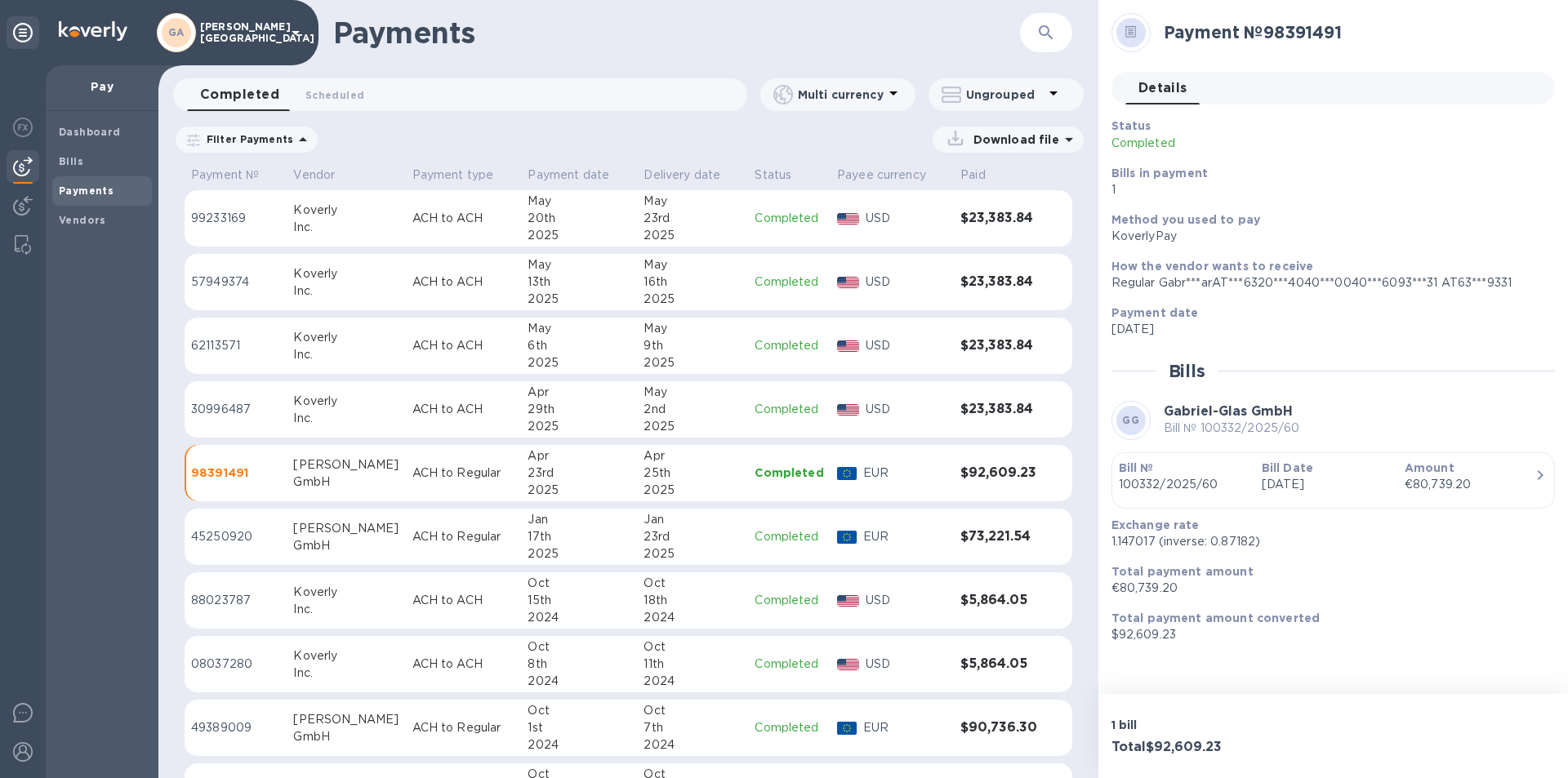
click at [476, 399] on td "ACH to ACH" at bounding box center [464, 410] width 116 height 57
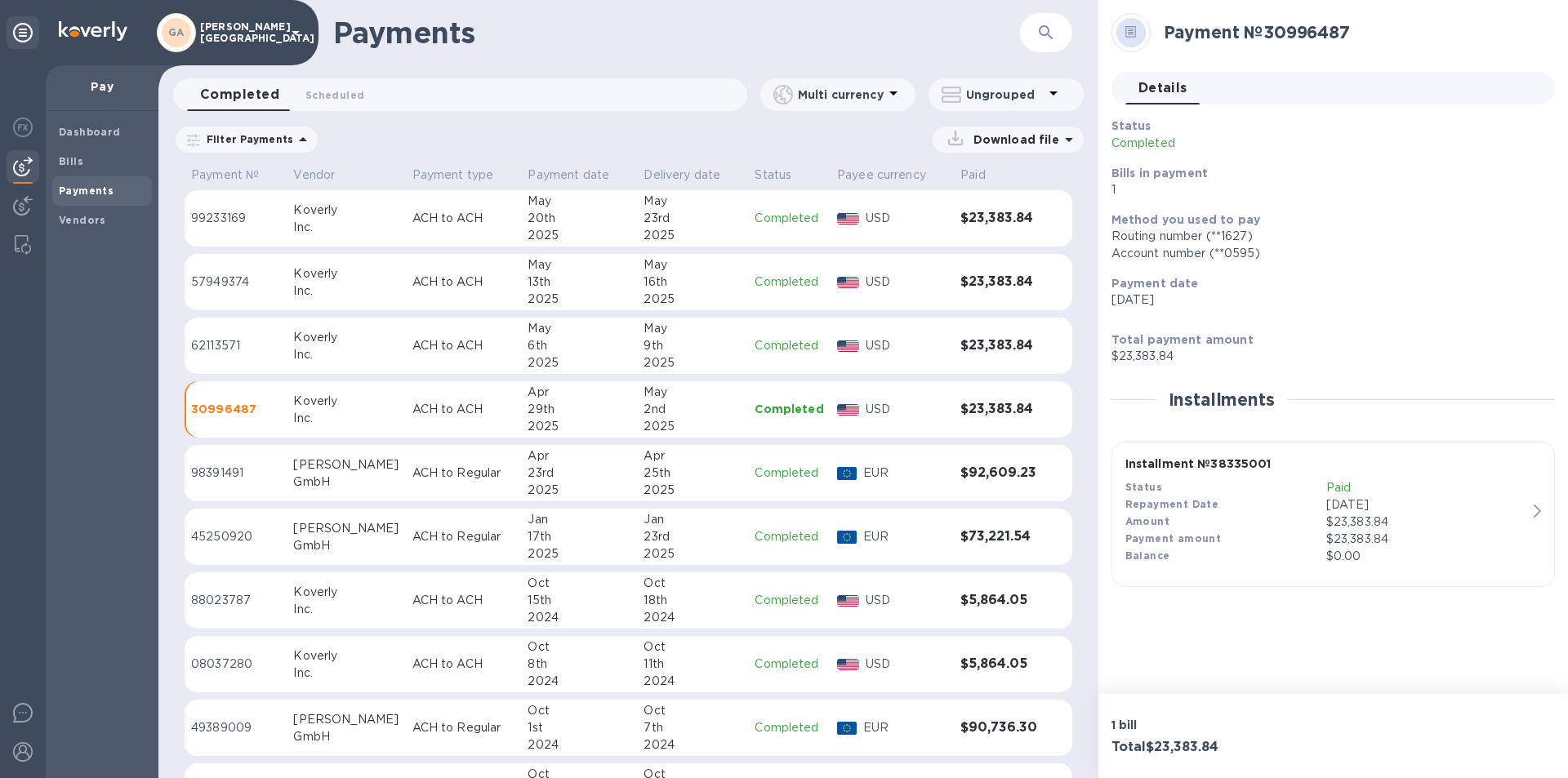
click at [412, 352] on p "ACH to ACH" at bounding box center [464, 346] width 103 height 18
click at [412, 533] on p "ACH to Regular" at bounding box center [464, 537] width 103 height 18
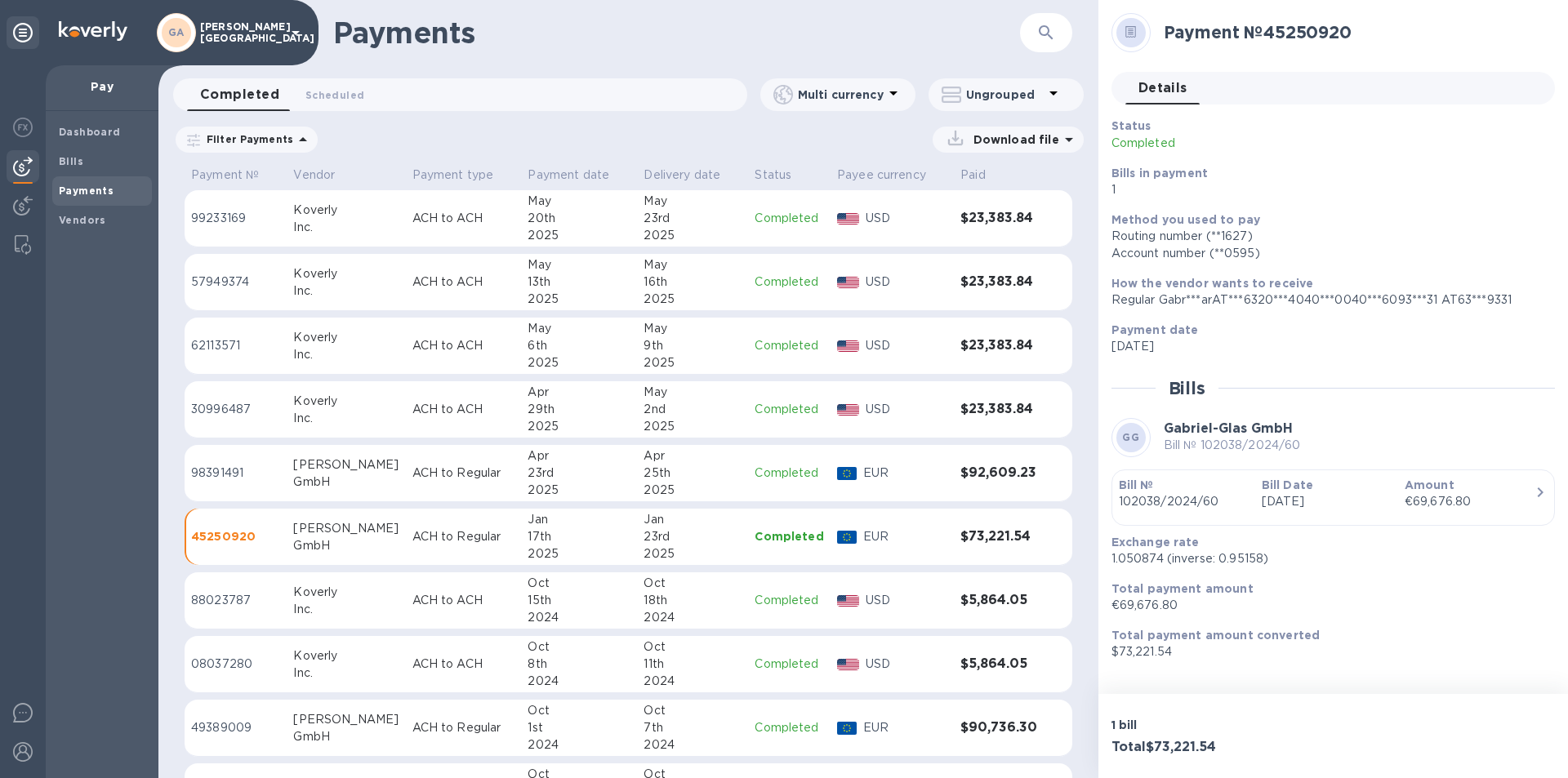
click at [439, 493] on td "ACH to Regular" at bounding box center [464, 473] width 116 height 57
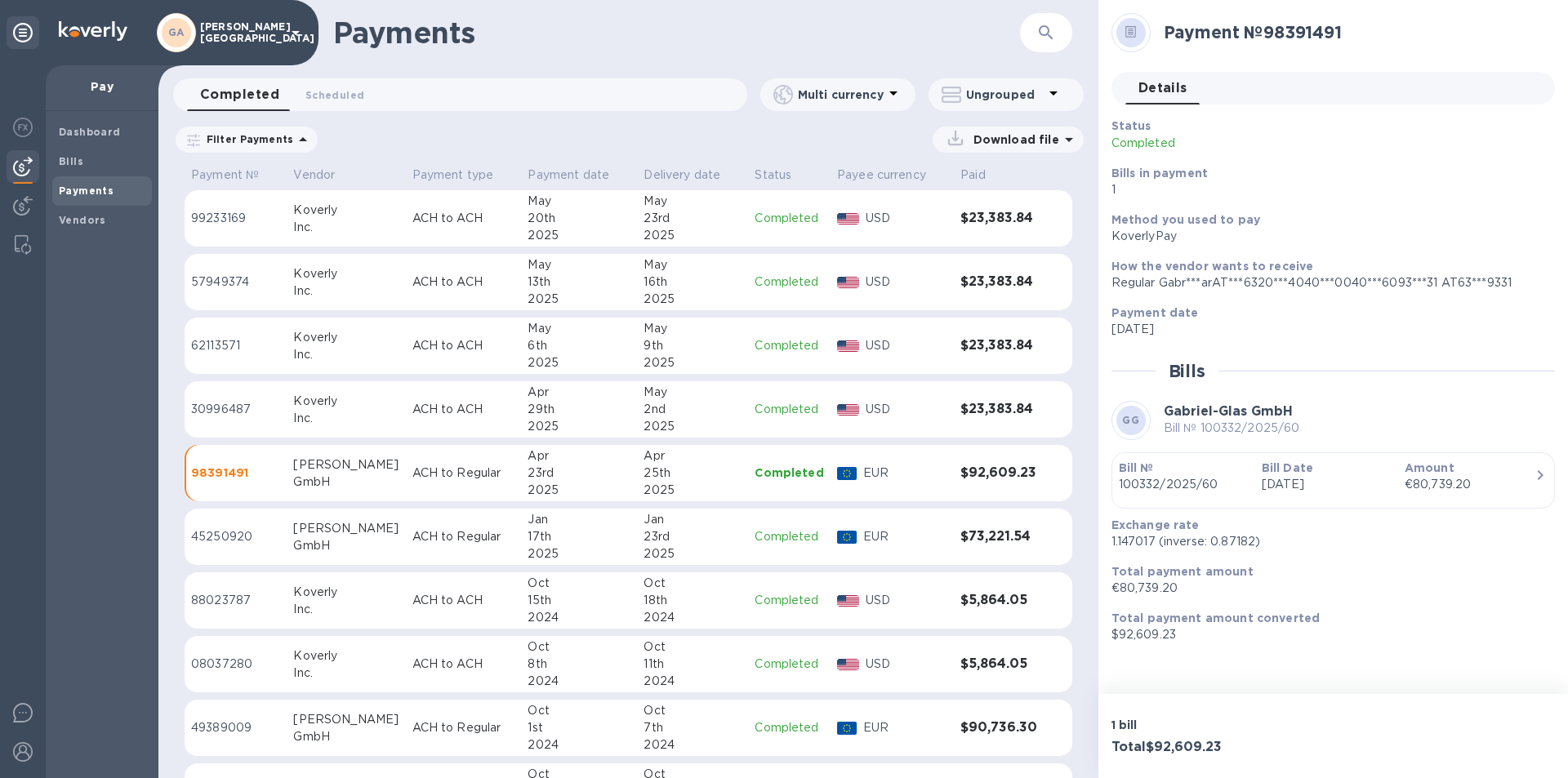
click at [406, 397] on td "ACH to ACH" at bounding box center [464, 410] width 116 height 57
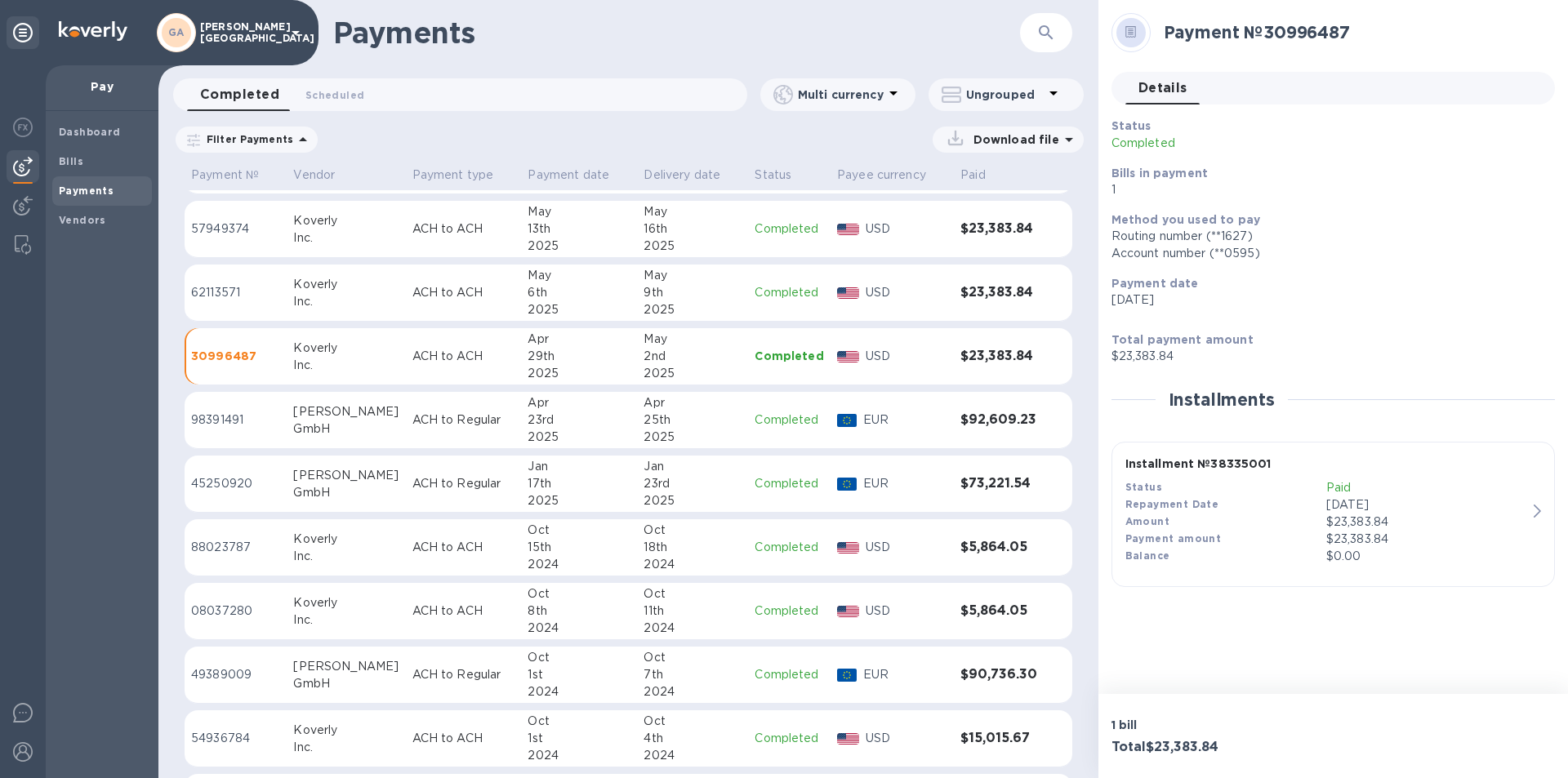
scroll to position [82, 0]
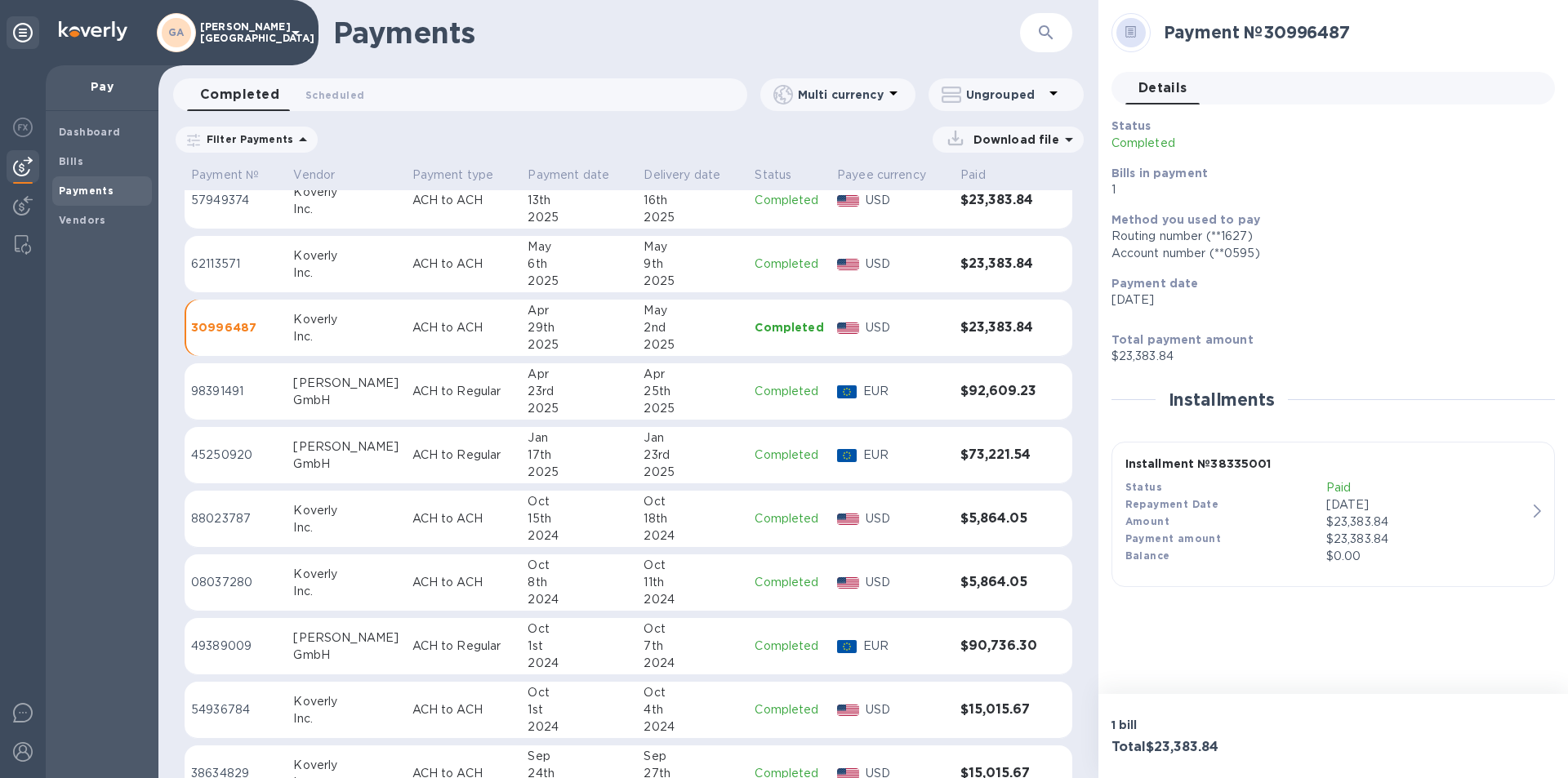
click at [1279, 740] on h3 "Total $23,383.84" at bounding box center [1218, 748] width 215 height 16
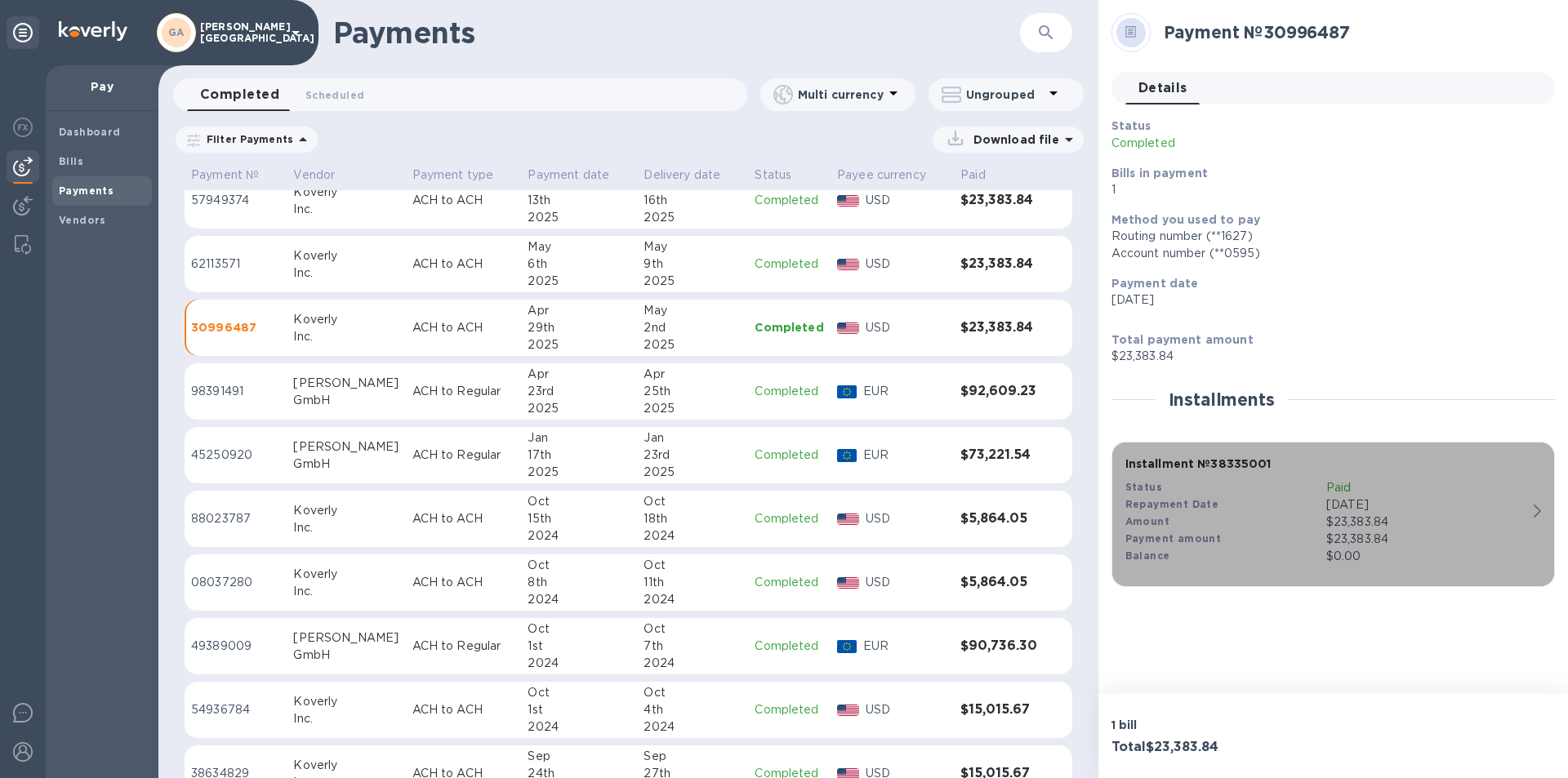
click at [1250, 493] on div "Status" at bounding box center [1225, 488] width 201 height 18
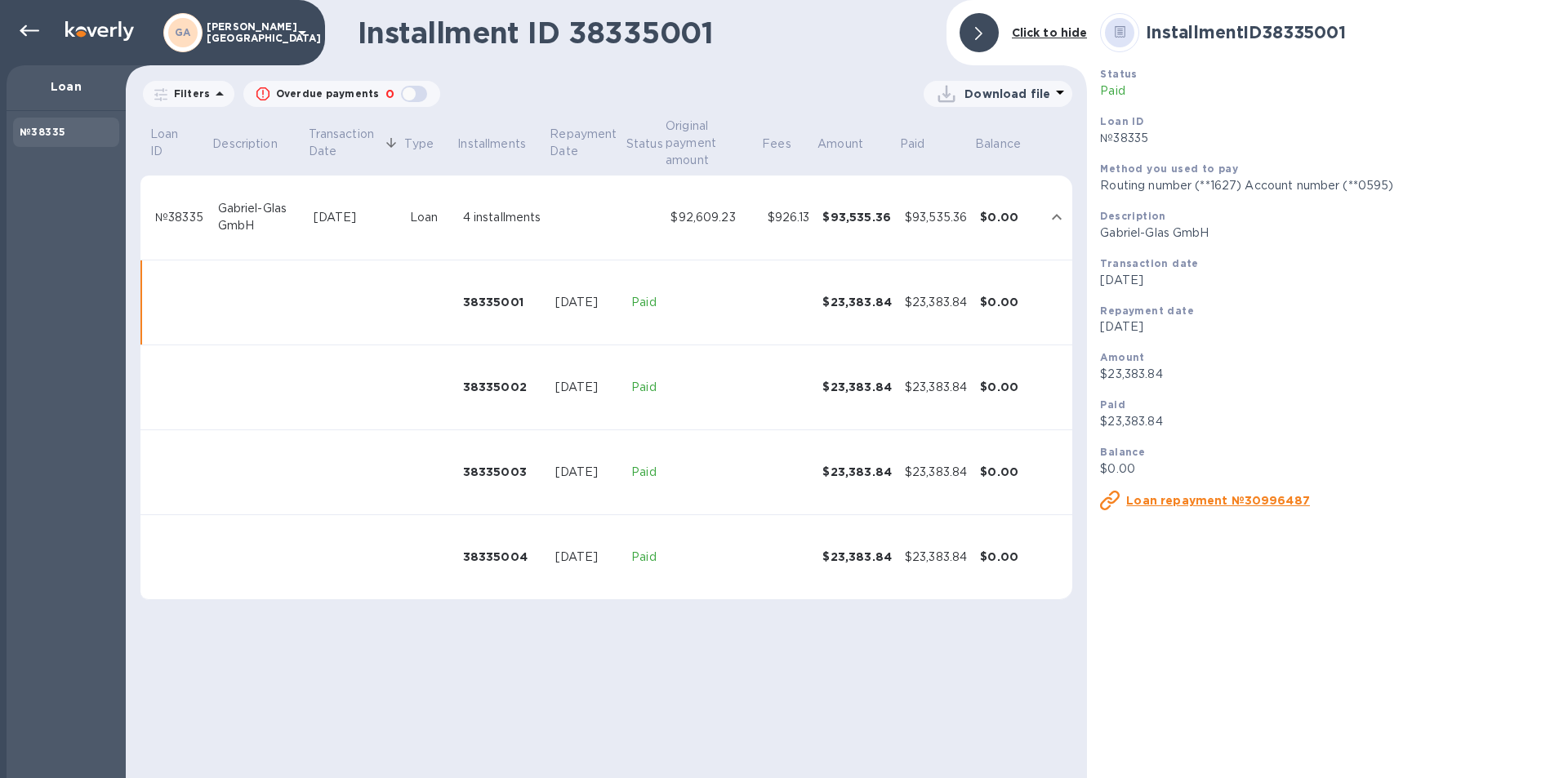
click at [684, 311] on td at bounding box center [712, 302] width 96 height 85
click at [780, 373] on td at bounding box center [788, 388] width 56 height 85
click at [704, 542] on td at bounding box center [712, 557] width 96 height 85
click at [22, 28] on icon at bounding box center [29, 31] width 19 height 19
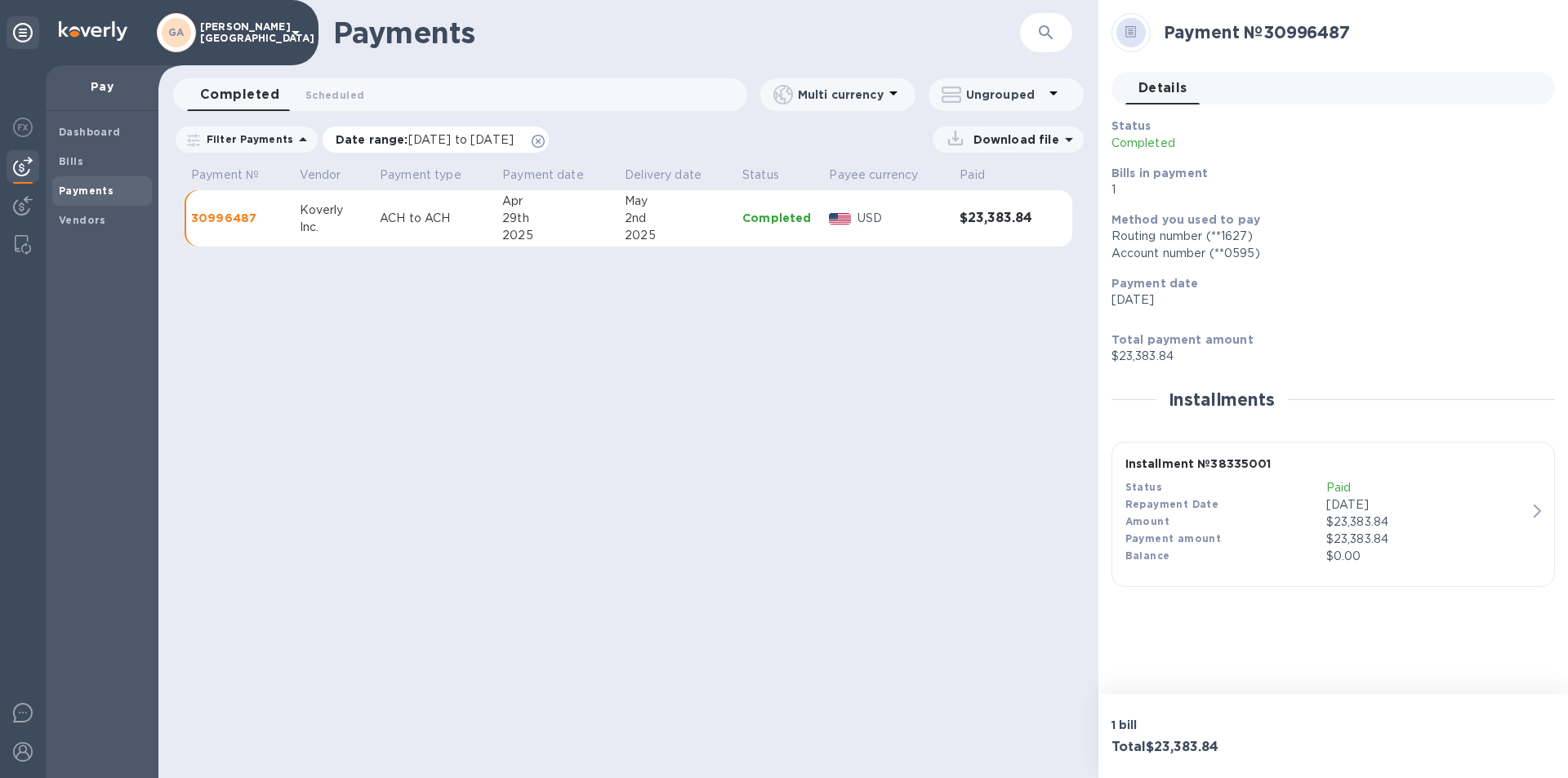
click at [544, 144] on icon at bounding box center [538, 140] width 13 height 13
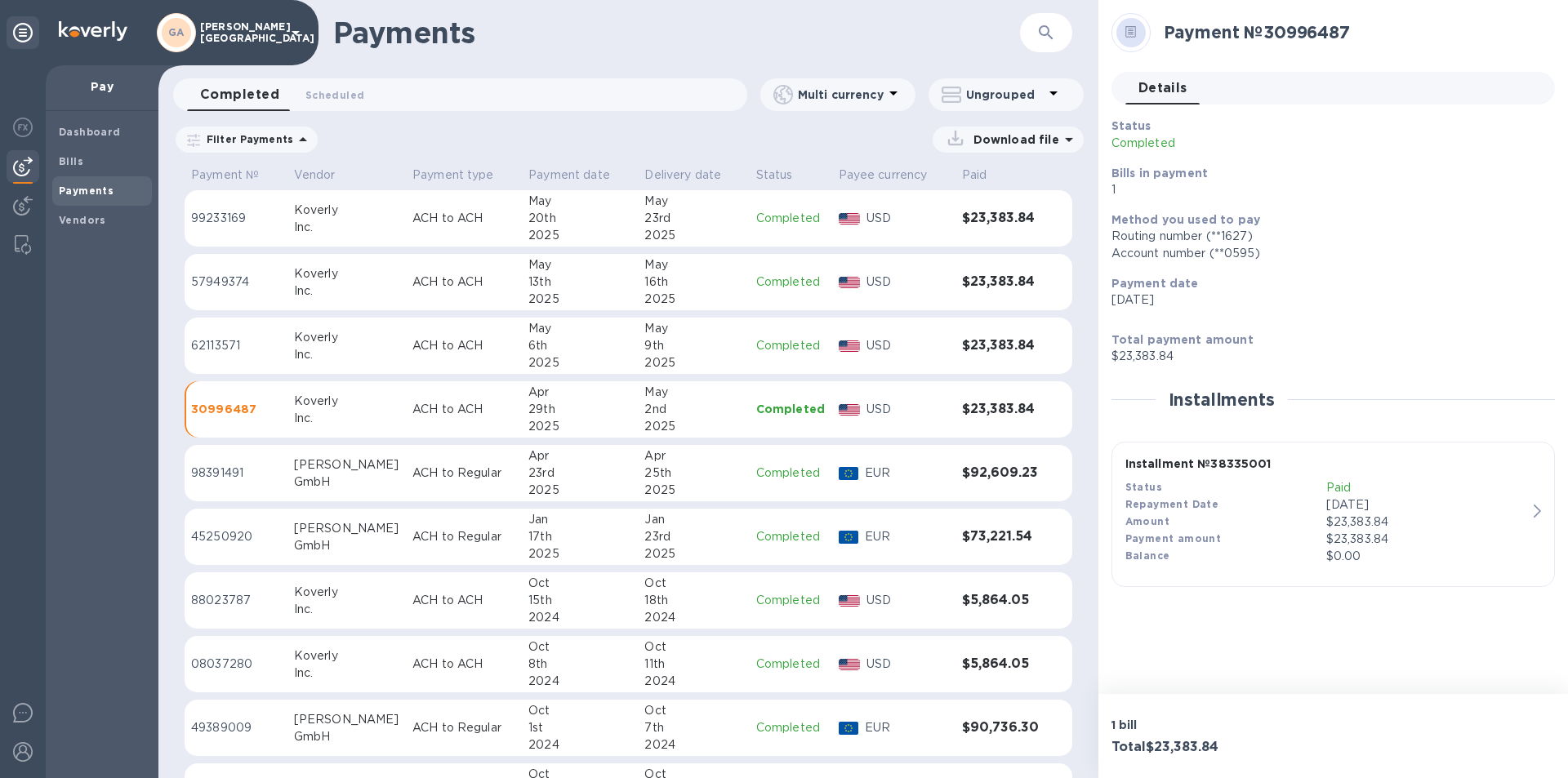
click at [406, 283] on td "ACH to ACH" at bounding box center [464, 282] width 116 height 57
click at [467, 221] on p "ACH to ACH" at bounding box center [464, 218] width 103 height 18
click at [553, 533] on div "17th" at bounding box center [579, 537] width 103 height 18
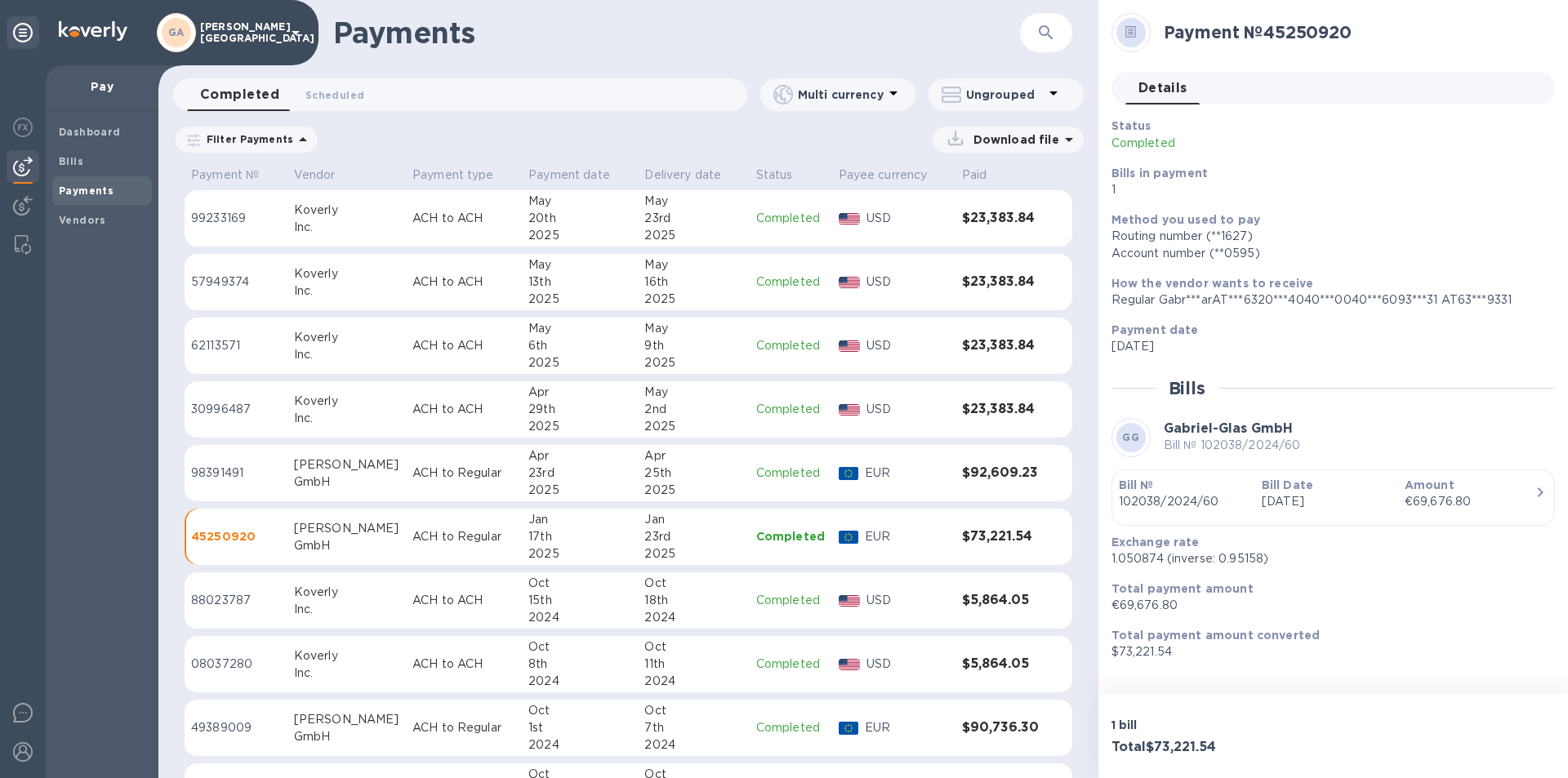
click at [551, 477] on div "23rd" at bounding box center [579, 473] width 103 height 18
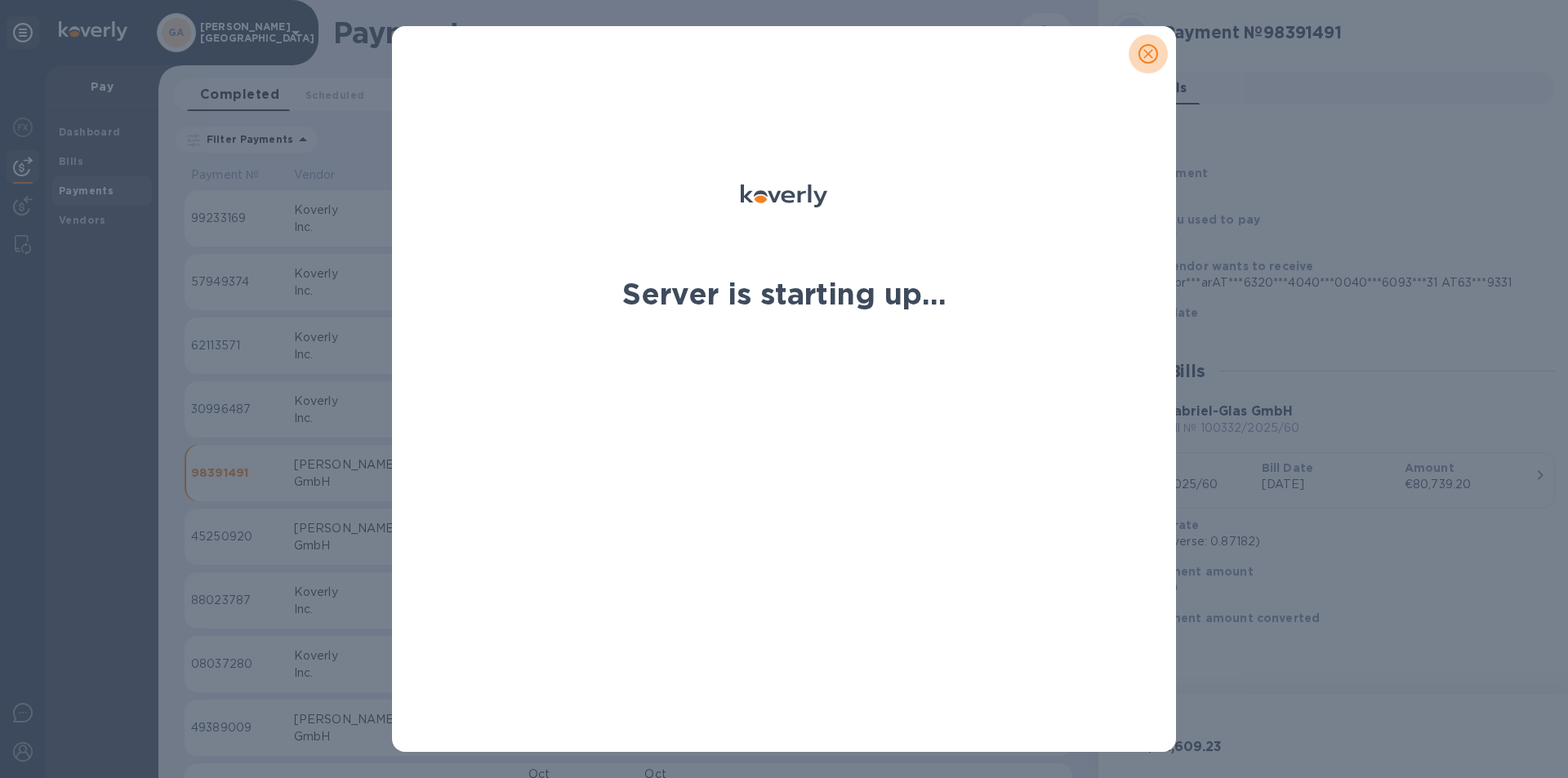
click at [1139, 58] on span "close" at bounding box center [1148, 54] width 19 height 19
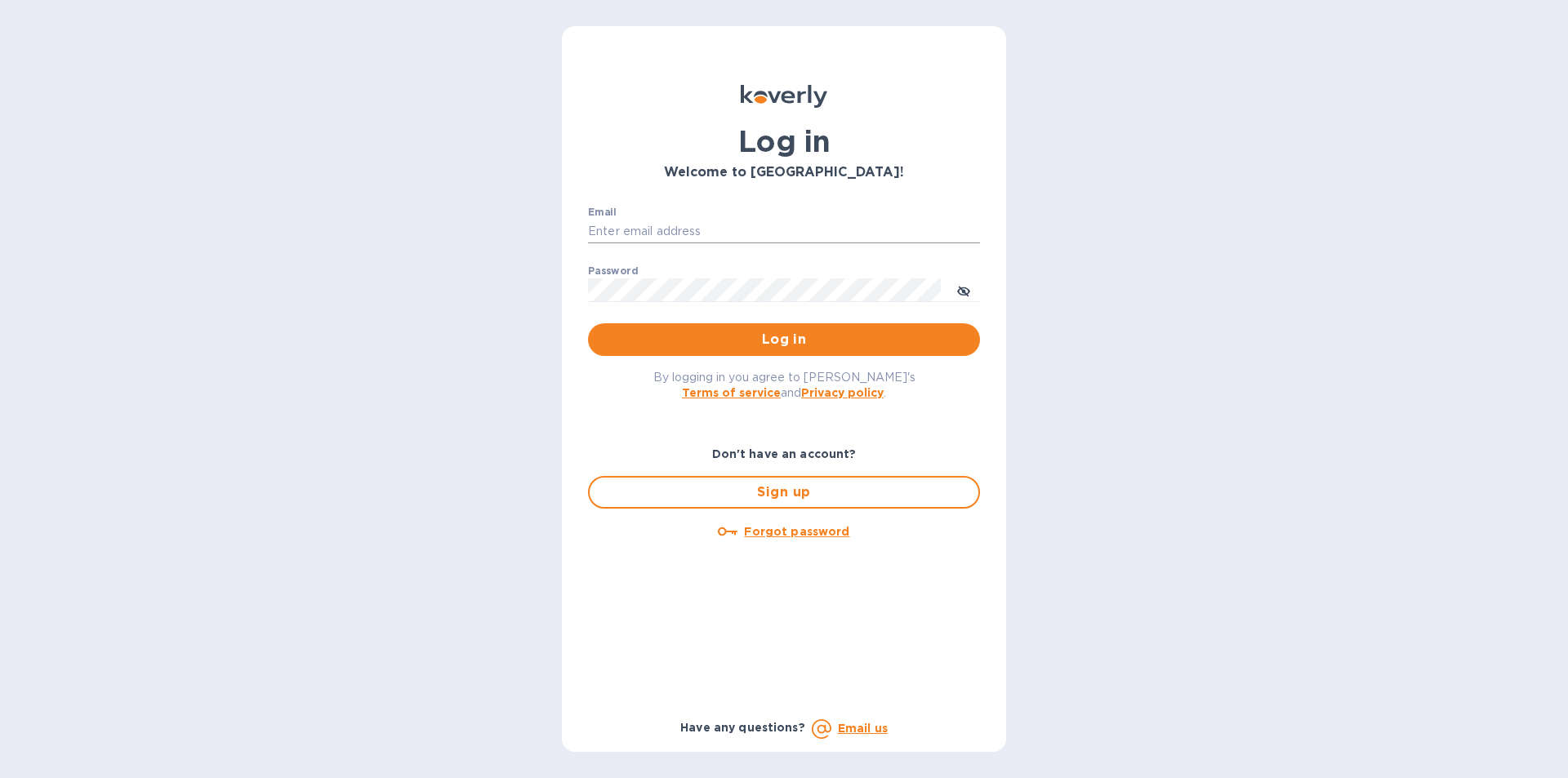
click at [651, 234] on input "Email" at bounding box center [784, 232] width 392 height 24
type input "[PERSON_NAME][EMAIL_ADDRESS][DOMAIN_NAME]"
click at [588, 323] on button "Log in" at bounding box center [784, 340] width 392 height 33
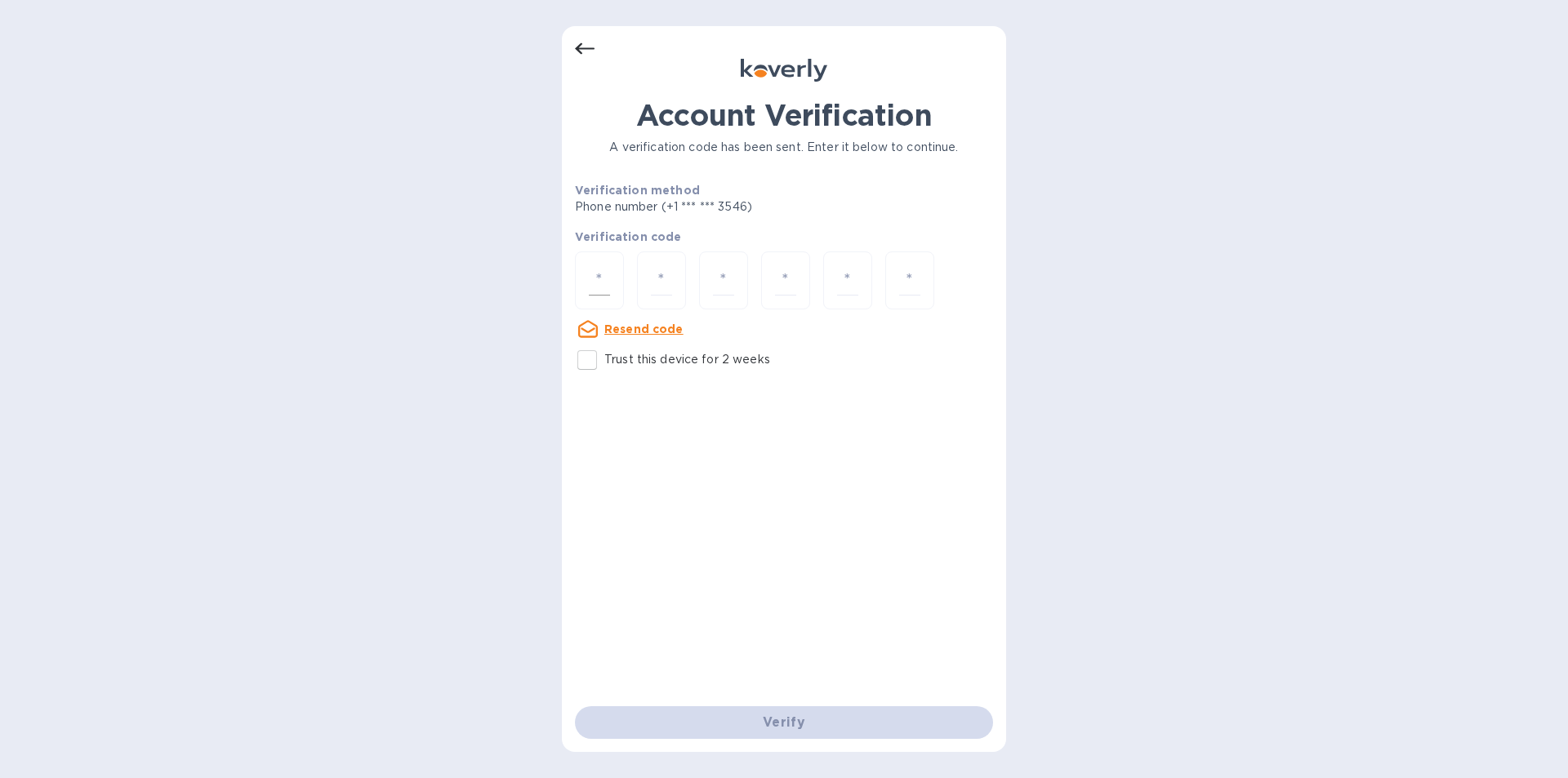
click at [586, 280] on div at bounding box center [599, 280] width 49 height 58
type input "4"
type input "6"
type input "0"
type input "9"
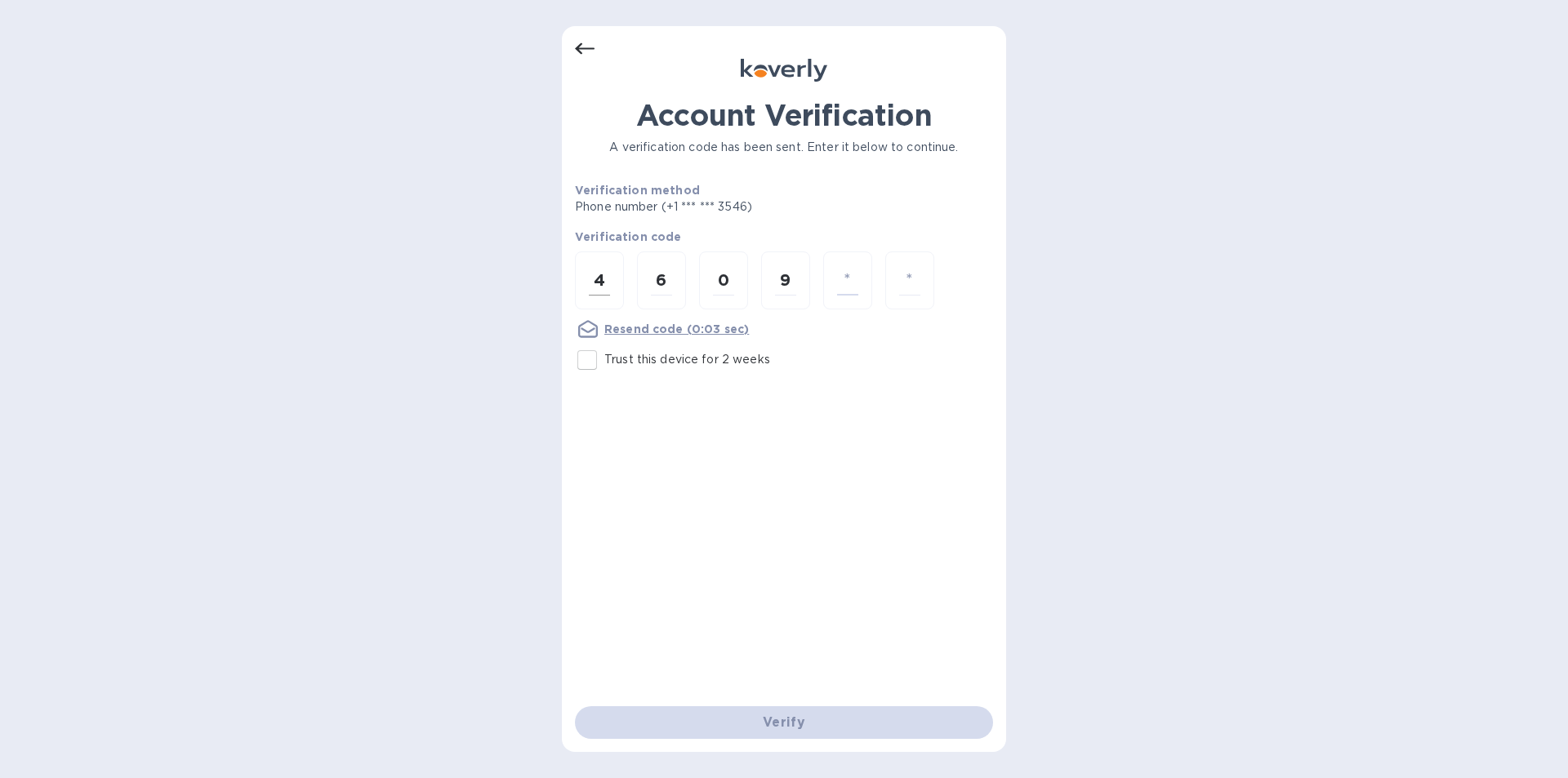
type input "0"
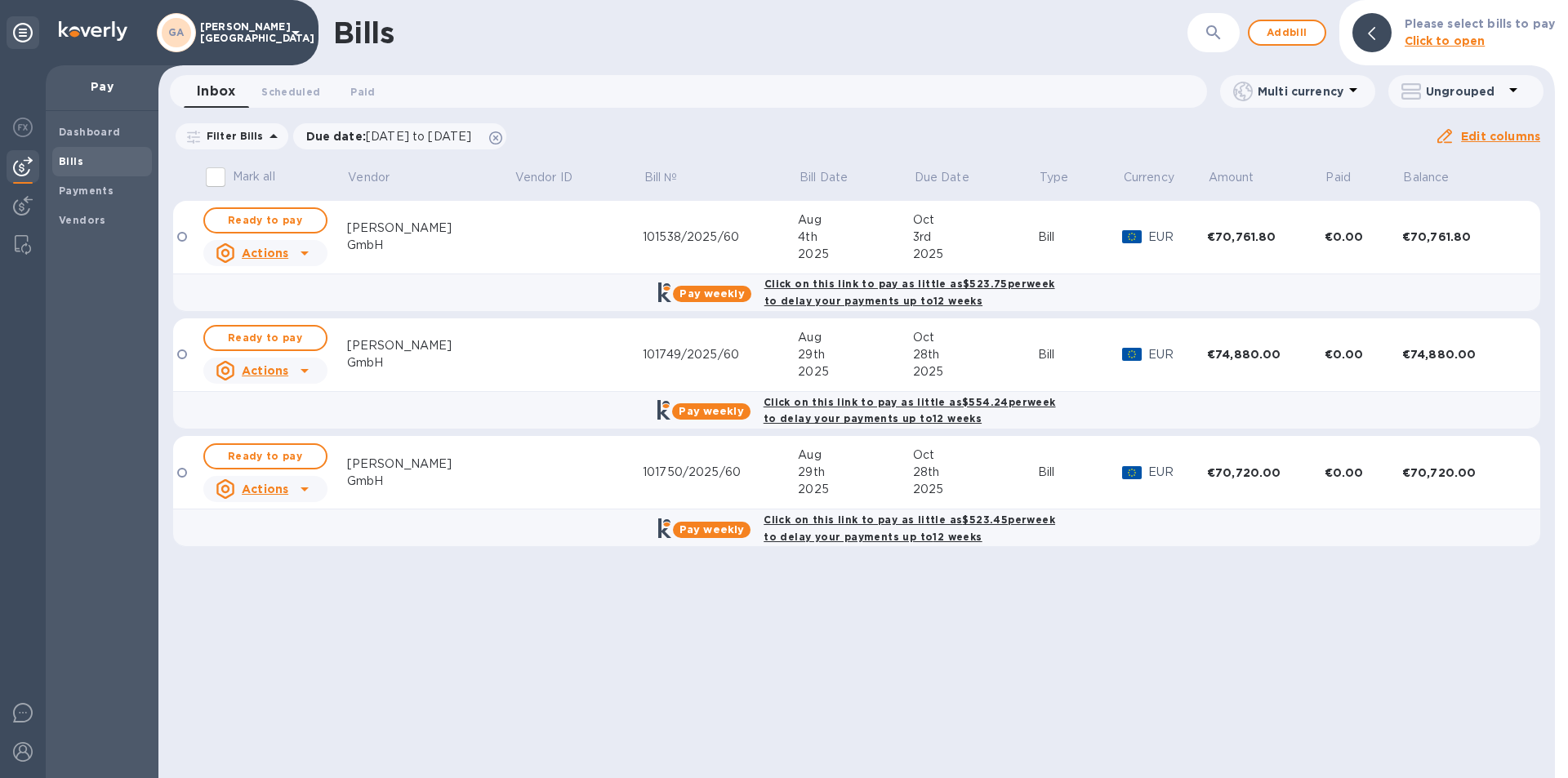
click at [579, 464] on td at bounding box center [578, 472] width 129 height 73
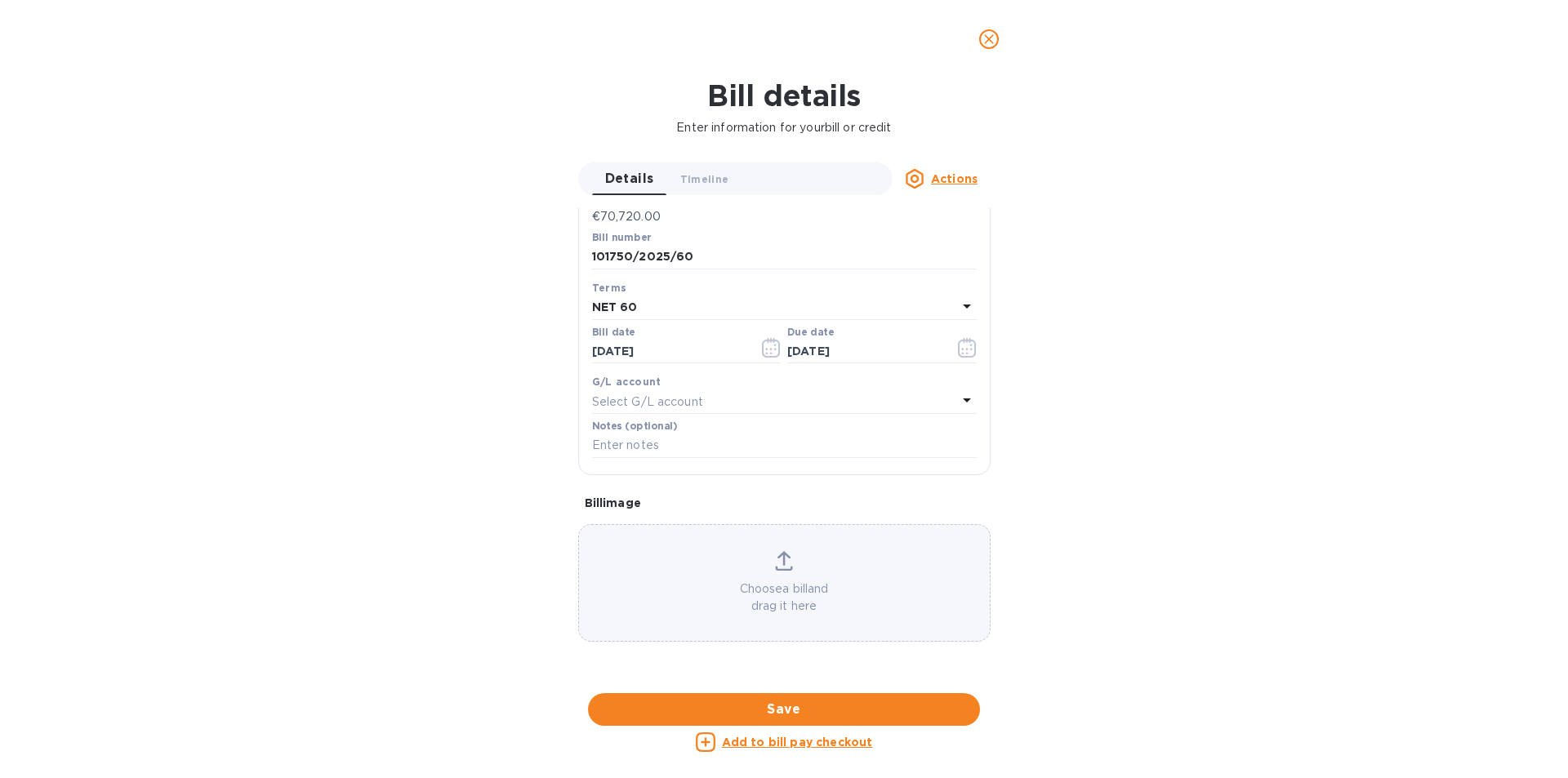
scroll to position [362, 0]
